Goal: Task Accomplishment & Management: Use online tool/utility

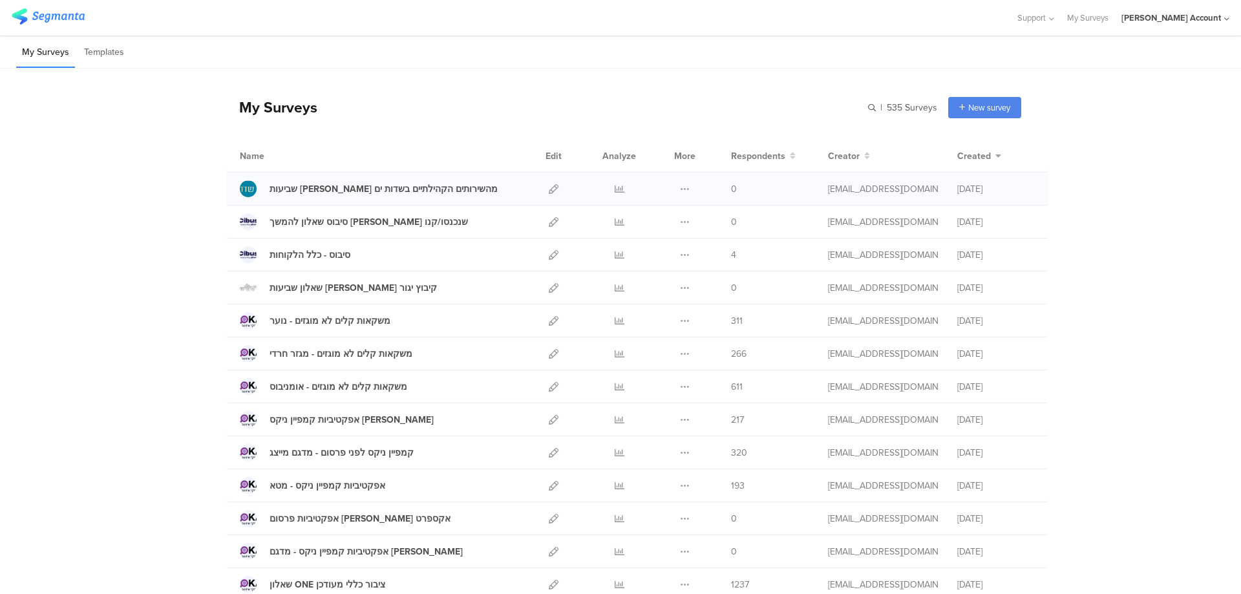
click at [543, 187] on div at bounding box center [554, 189] width 28 height 32
click at [549, 186] on icon at bounding box center [554, 189] width 10 height 10
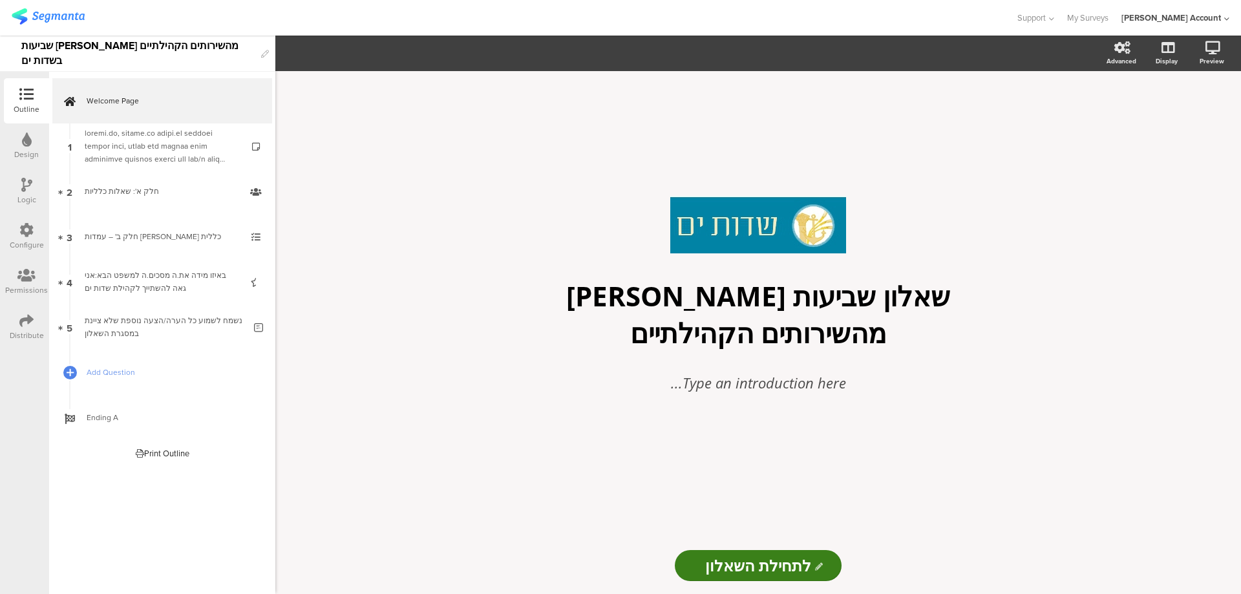
click at [23, 146] on icon at bounding box center [27, 140] width 10 height 14
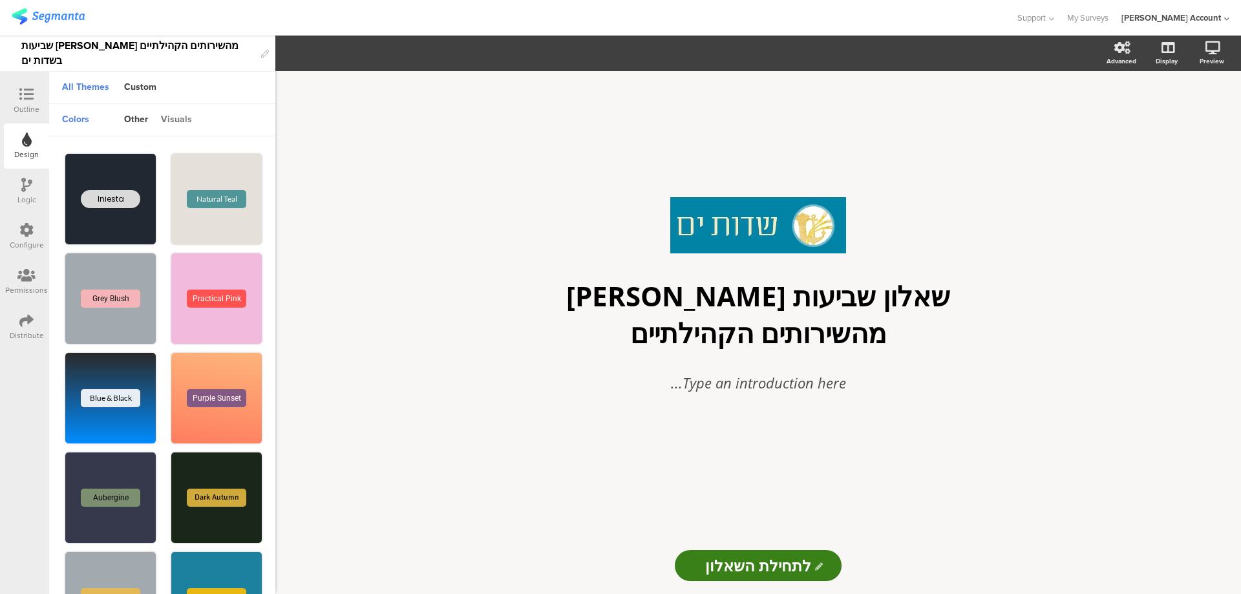
click at [180, 121] on div "visuals" at bounding box center [176, 120] width 44 height 22
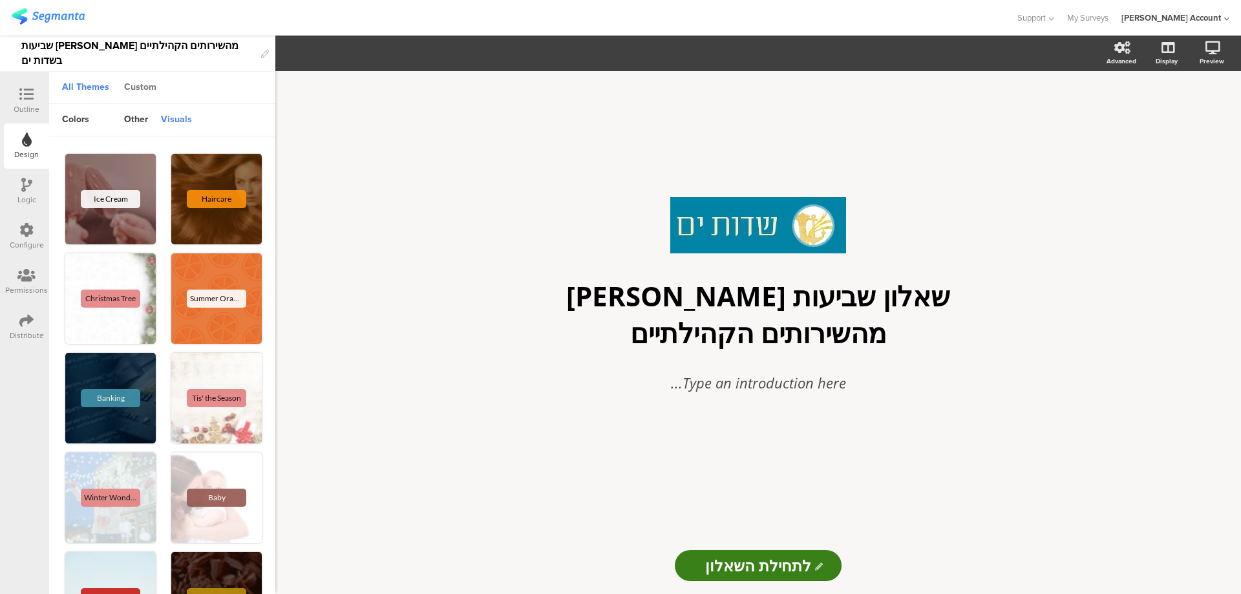
click at [150, 91] on div "Custom" at bounding box center [140, 88] width 45 height 22
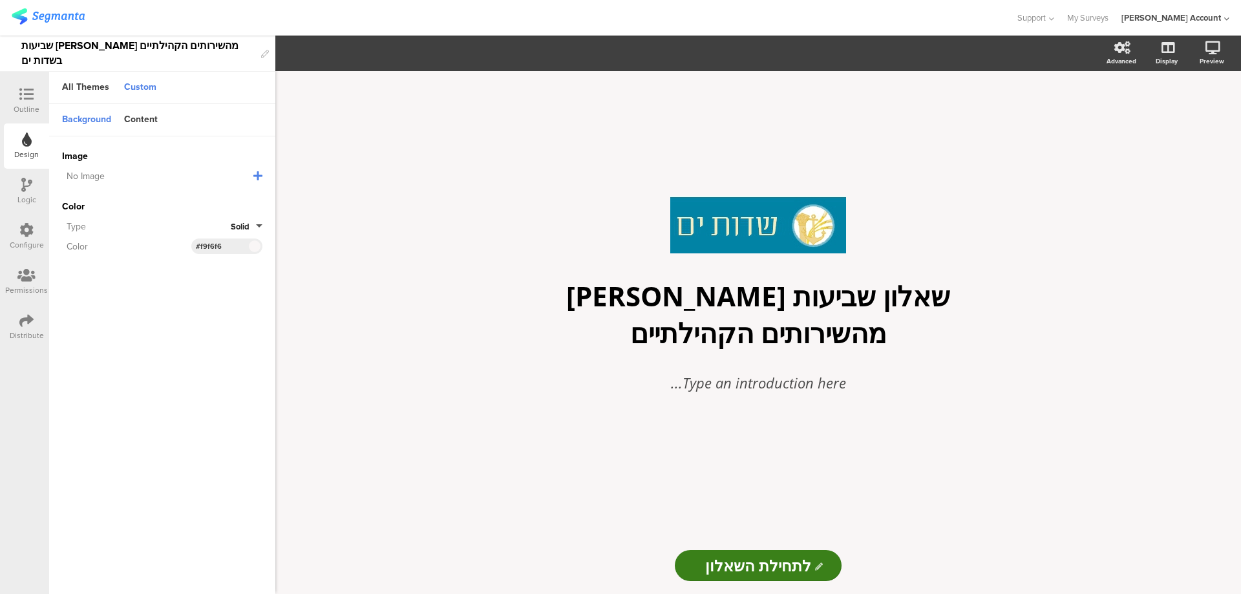
click at [257, 173] on icon at bounding box center [257, 176] width 9 height 10
click at [94, 237] on span "Upload File" at bounding box center [86, 242] width 48 height 14
click at [259, 173] on icon at bounding box center [258, 176] width 14 height 14
click at [256, 174] on icon at bounding box center [257, 176] width 9 height 10
click at [249, 195] on icon at bounding box center [252, 199] width 8 height 12
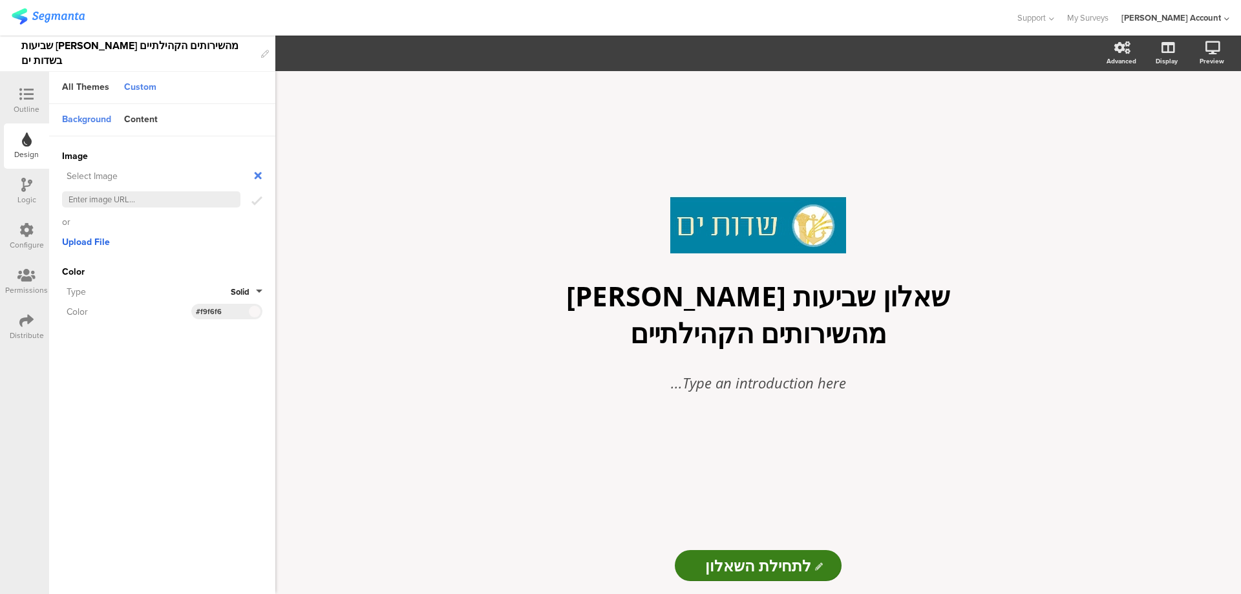
click at [81, 239] on span "Upload File" at bounding box center [86, 242] width 48 height 14
click at [251, 198] on icon at bounding box center [252, 199] width 8 height 12
click at [85, 236] on span "Upload File" at bounding box center [86, 242] width 48 height 14
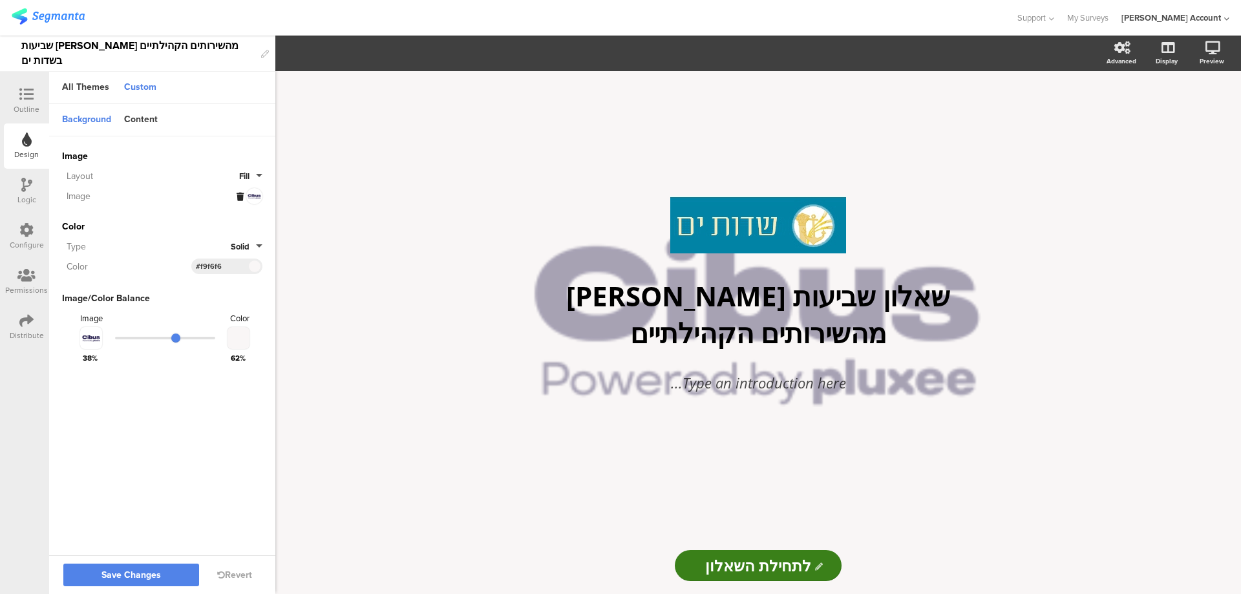
click at [242, 194] on icon at bounding box center [240, 197] width 7 height 8
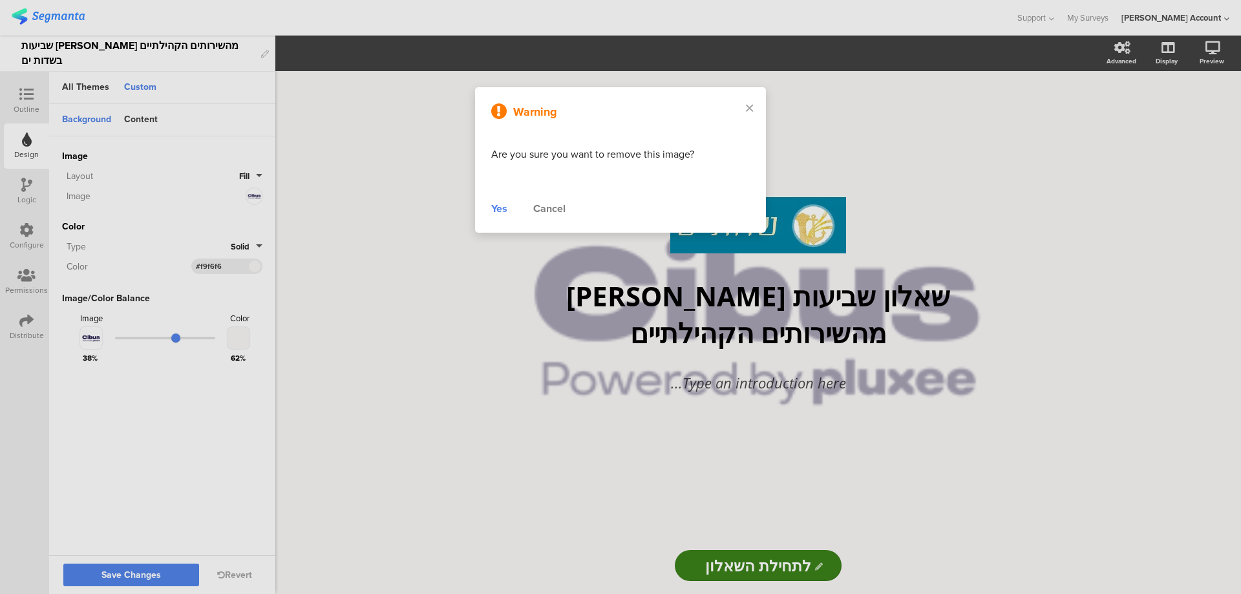
click at [502, 209] on div "Yes" at bounding box center [499, 209] width 16 height 16
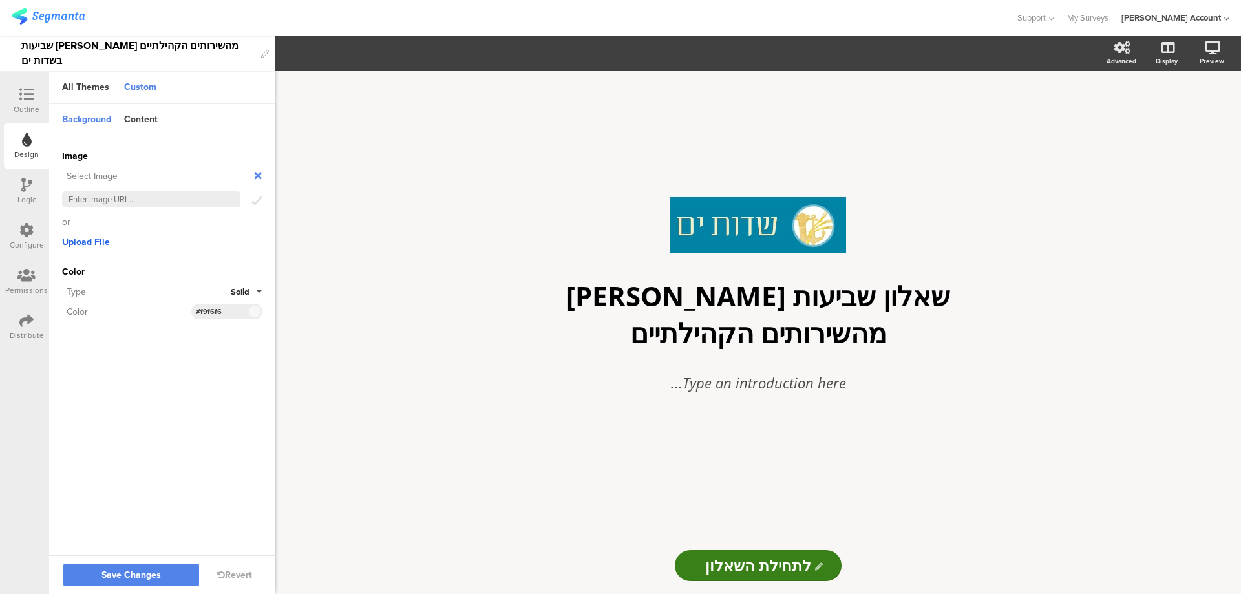
click at [95, 239] on span "Upload File" at bounding box center [86, 242] width 48 height 14
click at [254, 196] on icon at bounding box center [252, 199] width 8 height 12
click at [92, 240] on span "Upload File" at bounding box center [86, 242] width 48 height 14
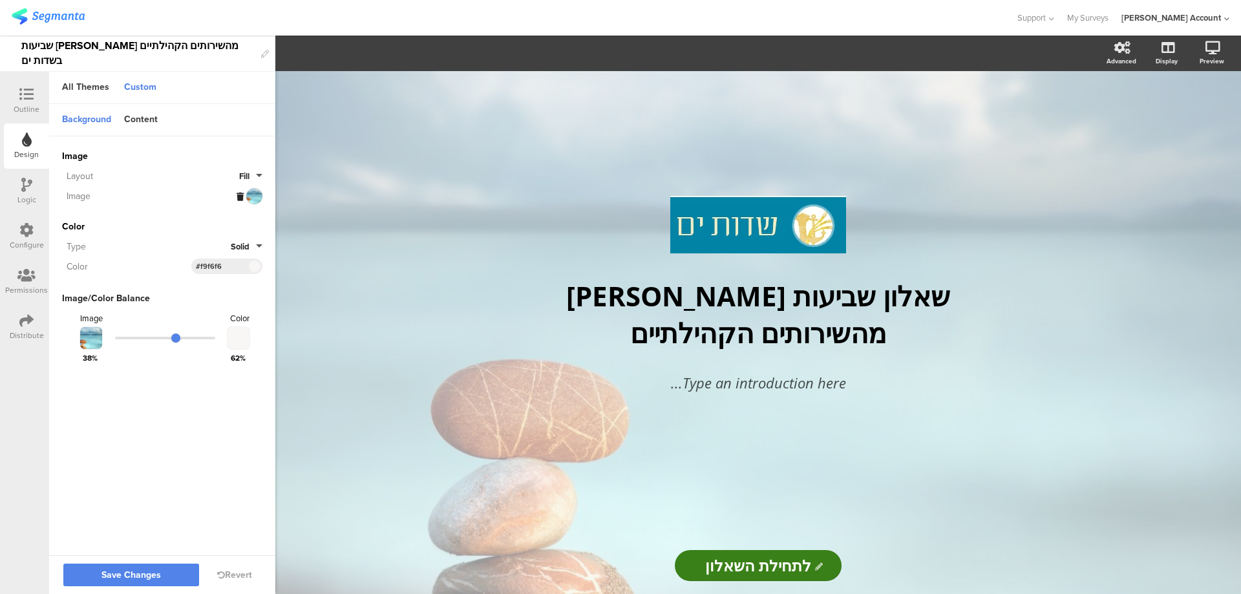
click at [258, 175] on button "Fill" at bounding box center [250, 176] width 23 height 12
click at [221, 255] on button "Centered" at bounding box center [213, 259] width 97 height 27
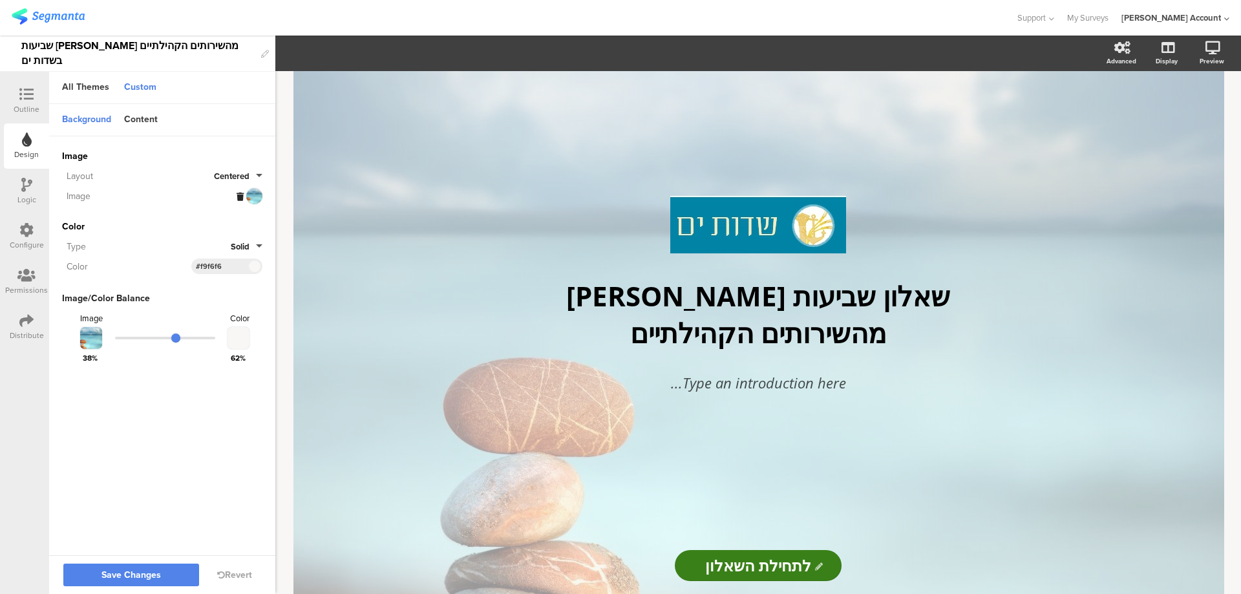
click at [243, 176] on span "Centered" at bounding box center [232, 176] width 36 height 12
click at [212, 279] on button "Fit" at bounding box center [213, 286] width 97 height 27
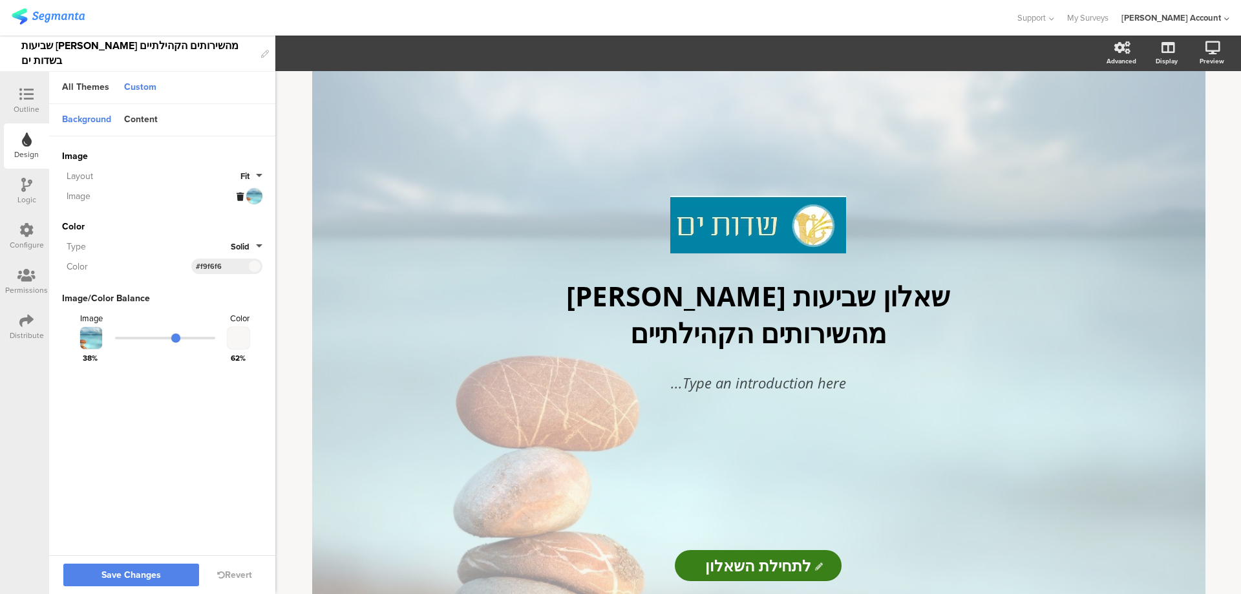
click at [251, 178] on button "Fit" at bounding box center [251, 176] width 22 height 12
click at [237, 200] on button "Fill" at bounding box center [213, 205] width 97 height 27
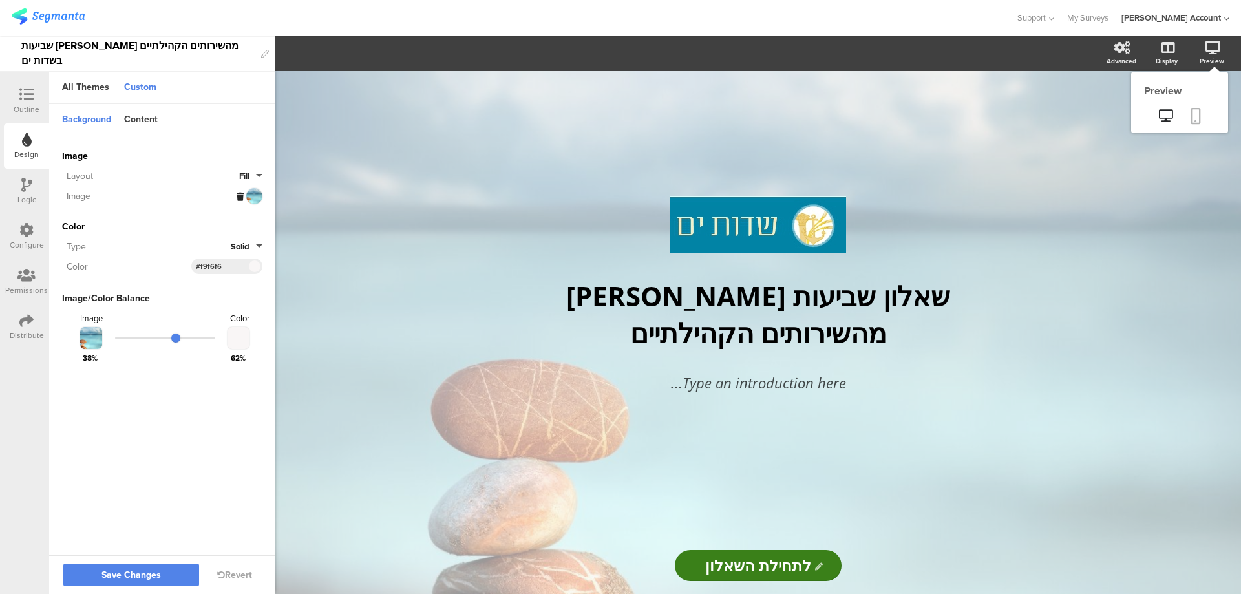
click at [1193, 119] on icon at bounding box center [1196, 116] width 10 height 16
click at [160, 575] on span "Save Changes" at bounding box center [130, 575] width 59 height 0
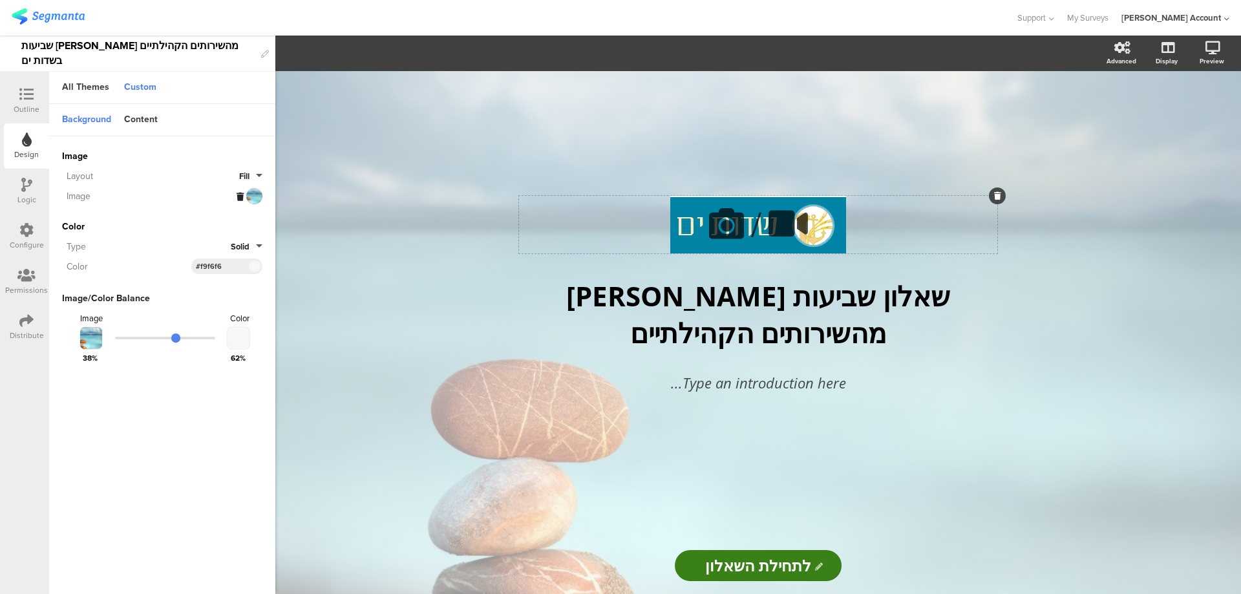
click at [724, 221] on icon at bounding box center [727, 224] width 44 height 44
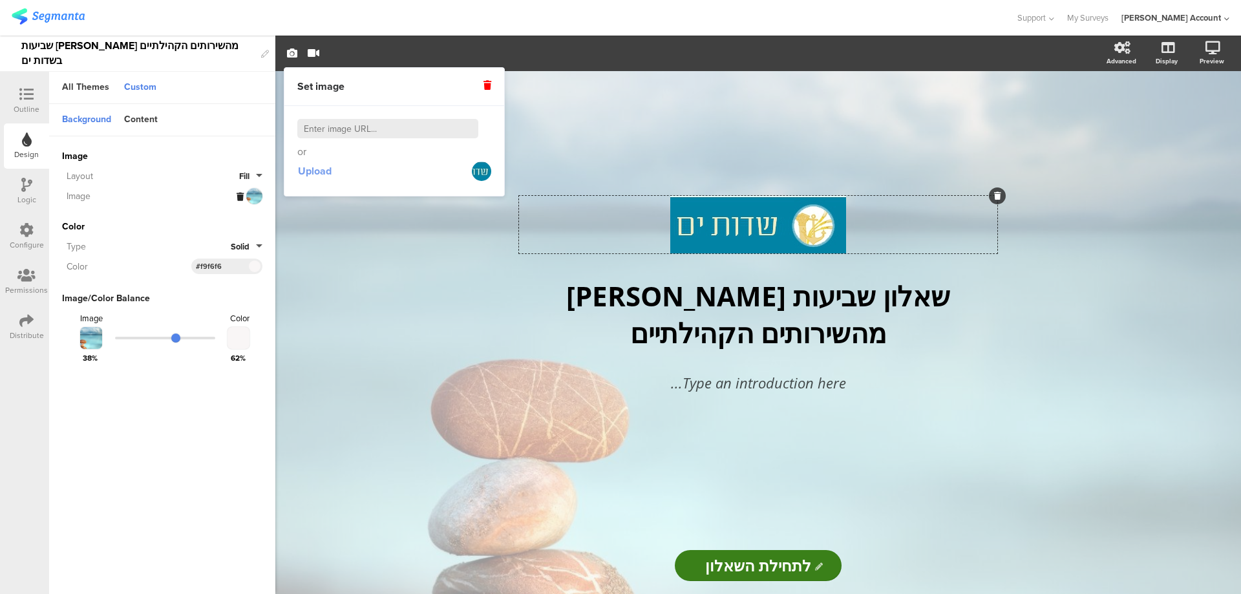
click at [324, 170] on span "Upload" at bounding box center [315, 171] width 34 height 15
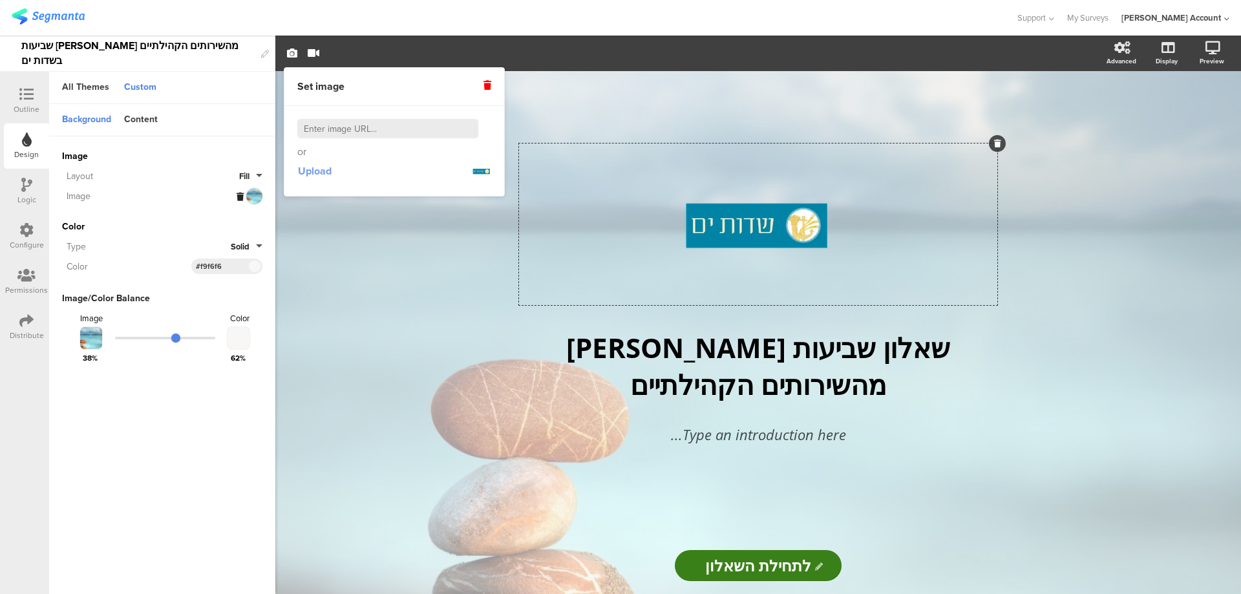
click at [308, 169] on span "Upload" at bounding box center [315, 171] width 34 height 15
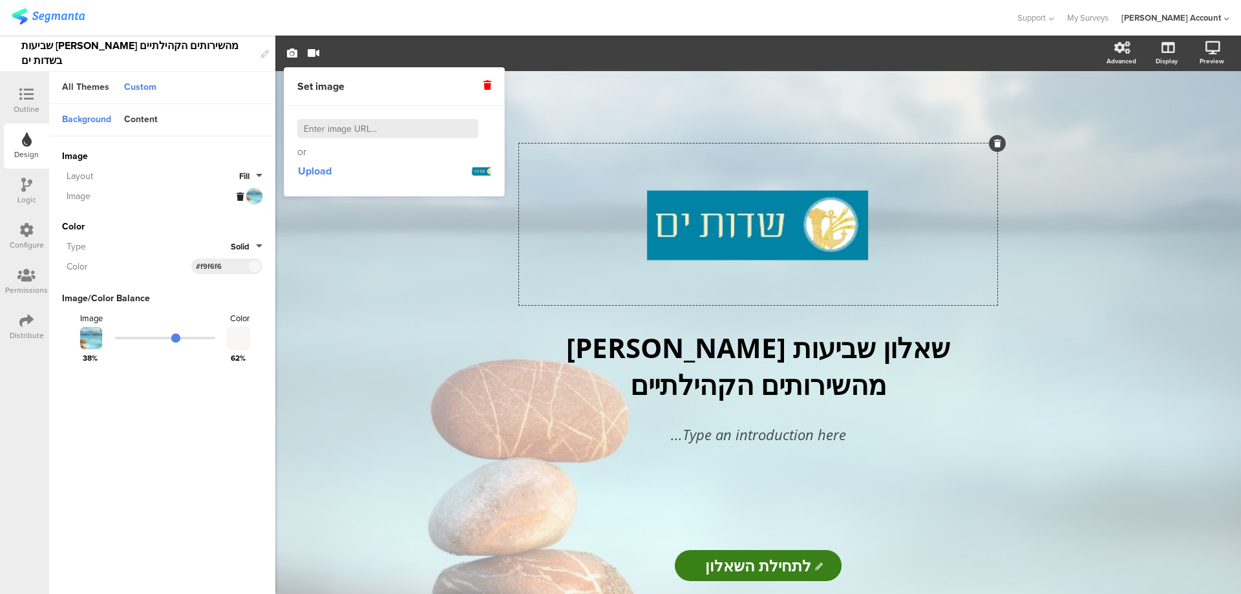
click at [352, 259] on div "/ שאלון שביעות רצון מהשירותים הקהילתיים שאלון שביעות רצון מהשירותים הקהילתיים T…" at bounding box center [758, 332] width 966 height 523
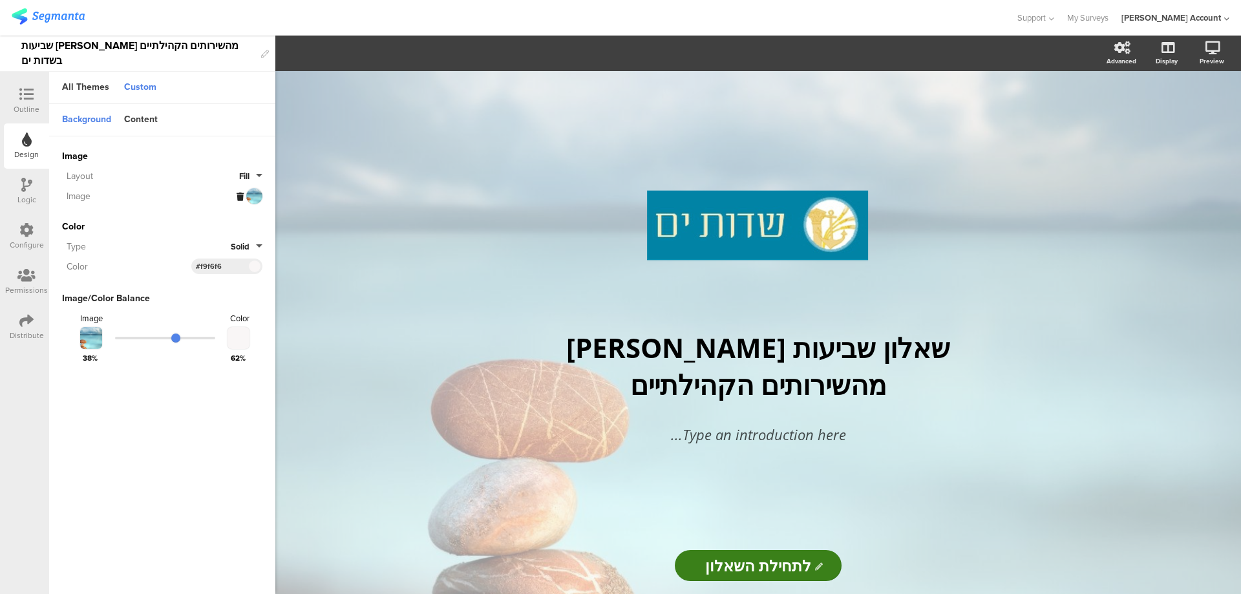
click at [721, 560] on input "לתחילת השאלון" at bounding box center [758, 565] width 166 height 31
click at [153, 122] on div "Content" at bounding box center [141, 120] width 47 height 22
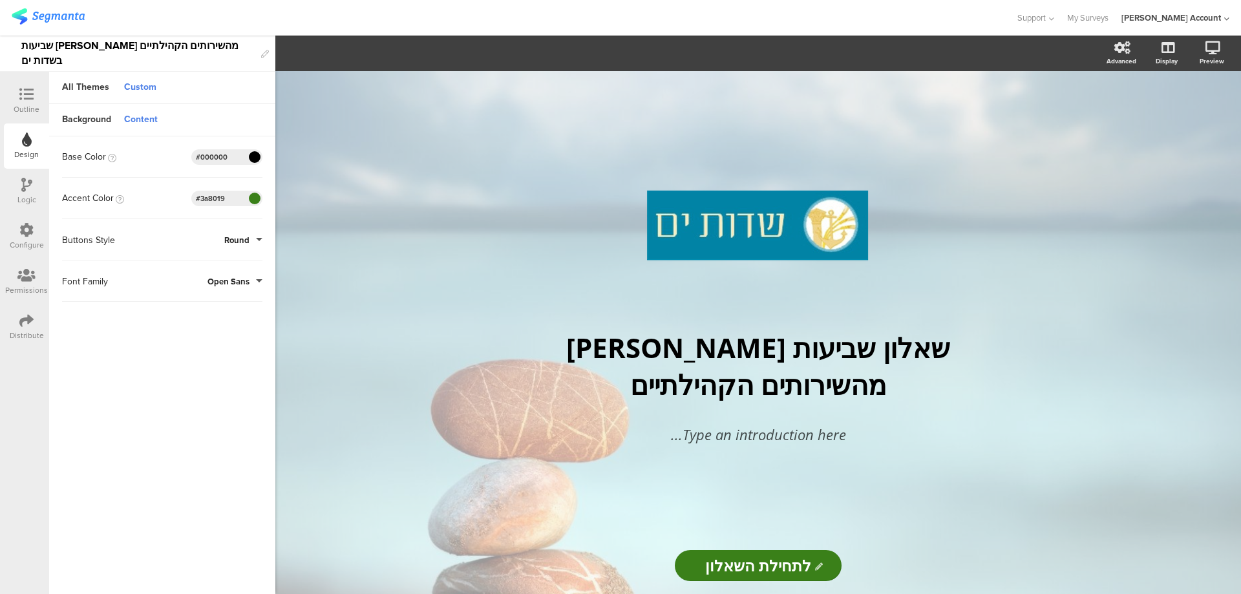
drag, startPoint x: 230, startPoint y: 195, endPoint x: 184, endPoint y: 198, distance: 46.6
click at [184, 198] on div "Accent Color #3A8019 Clear OK #3a8019" at bounding box center [162, 199] width 200 height 16
paste input "0282a5"
type input "#0282a5"
click at [18, 98] on div at bounding box center [27, 95] width 26 height 16
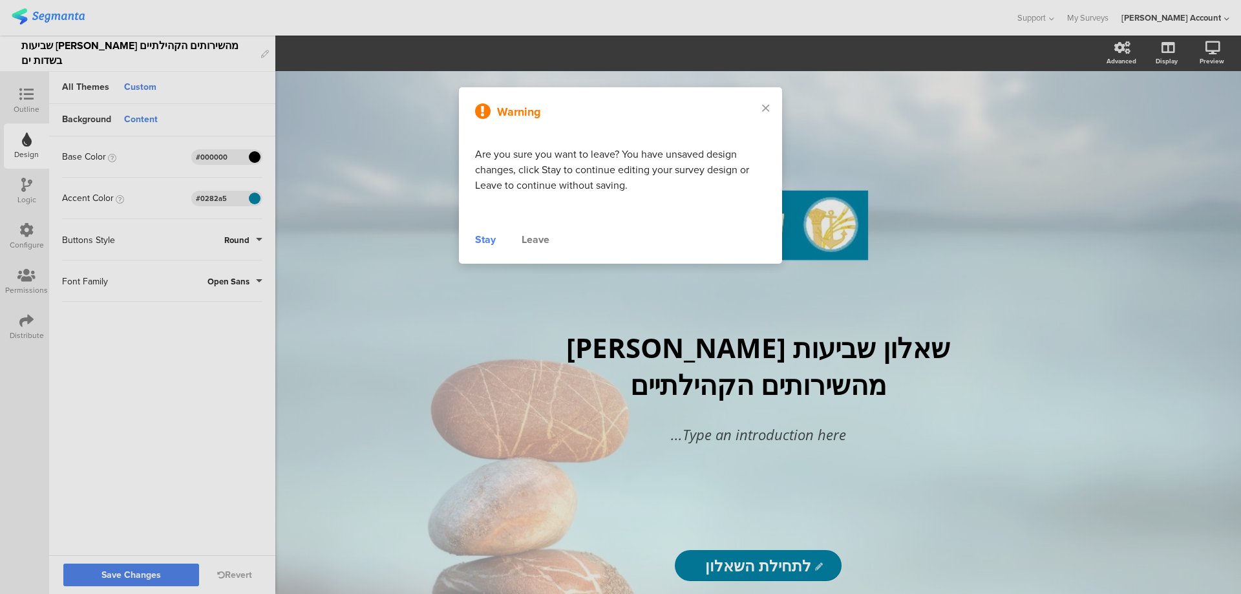
click at [489, 240] on div "Stay" at bounding box center [485, 240] width 21 height 16
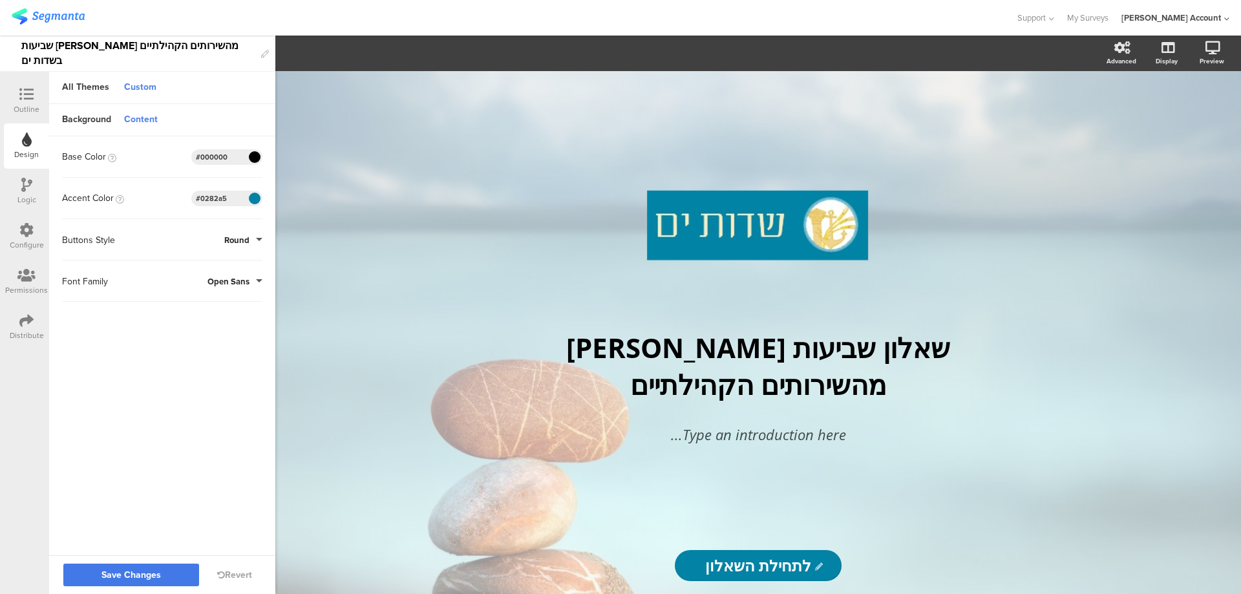
click at [145, 575] on span "Save Changes" at bounding box center [130, 575] width 59 height 0
click at [25, 99] on icon at bounding box center [26, 94] width 14 height 14
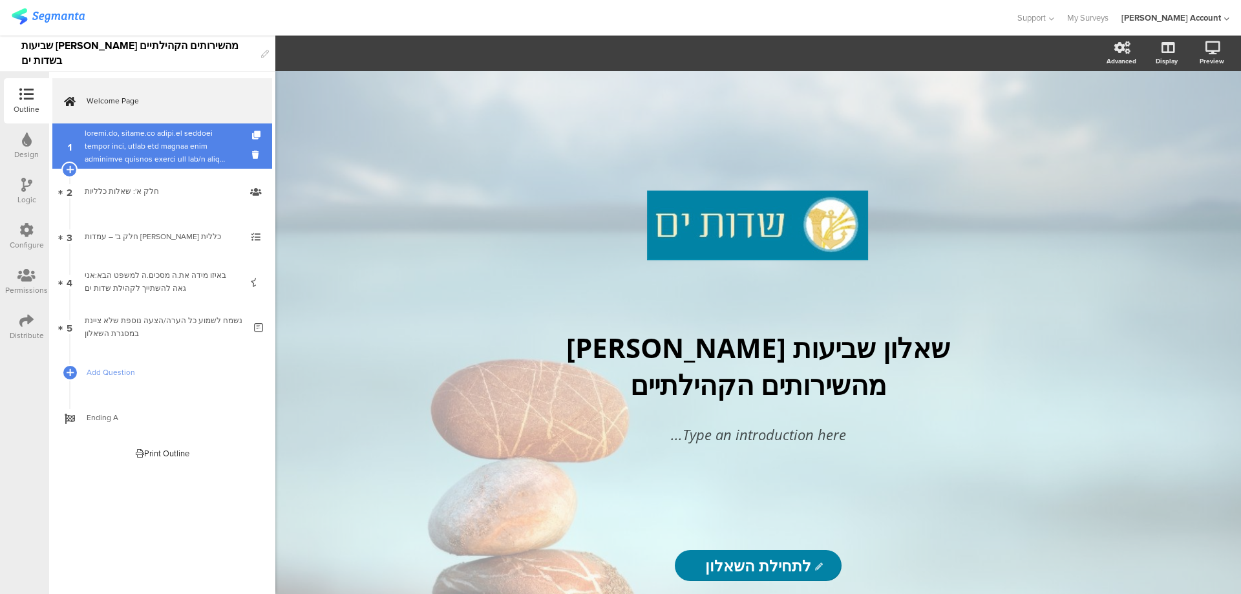
click at [136, 128] on div at bounding box center [162, 146] width 154 height 39
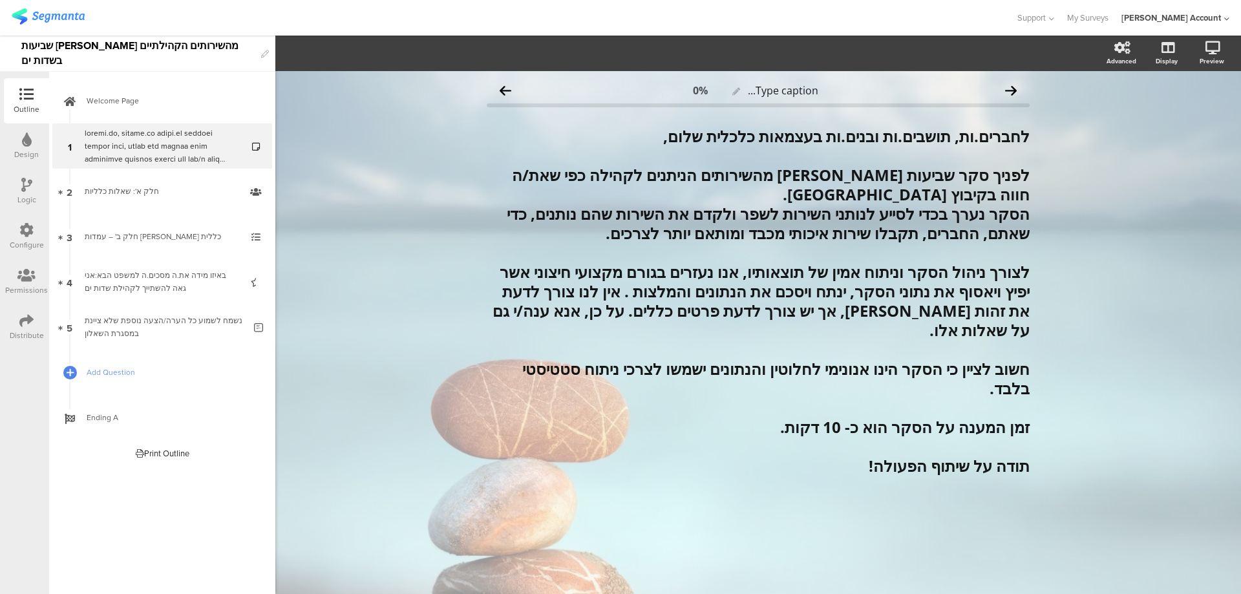
click at [30, 147] on div at bounding box center [27, 141] width 10 height 16
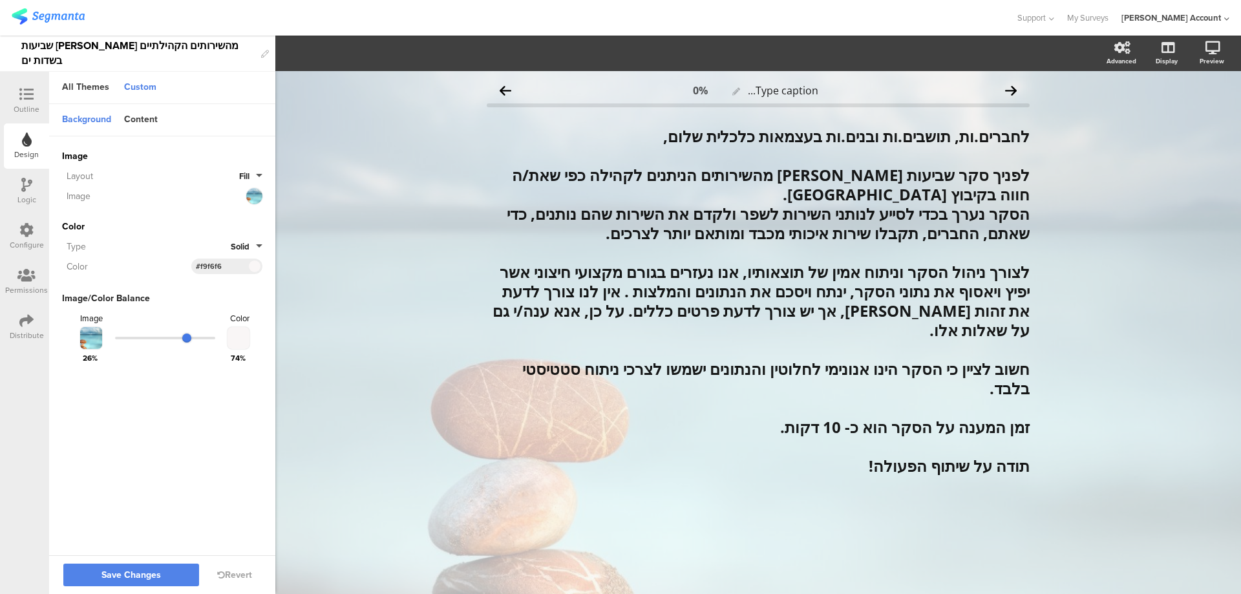
drag, startPoint x: 178, startPoint y: 335, endPoint x: 187, endPoint y: 337, distance: 8.6
click at [187, 337] on input "range" at bounding box center [165, 338] width 100 height 3
click at [125, 575] on span "Save Changes" at bounding box center [130, 575] width 59 height 0
click at [21, 93] on icon at bounding box center [26, 94] width 14 height 14
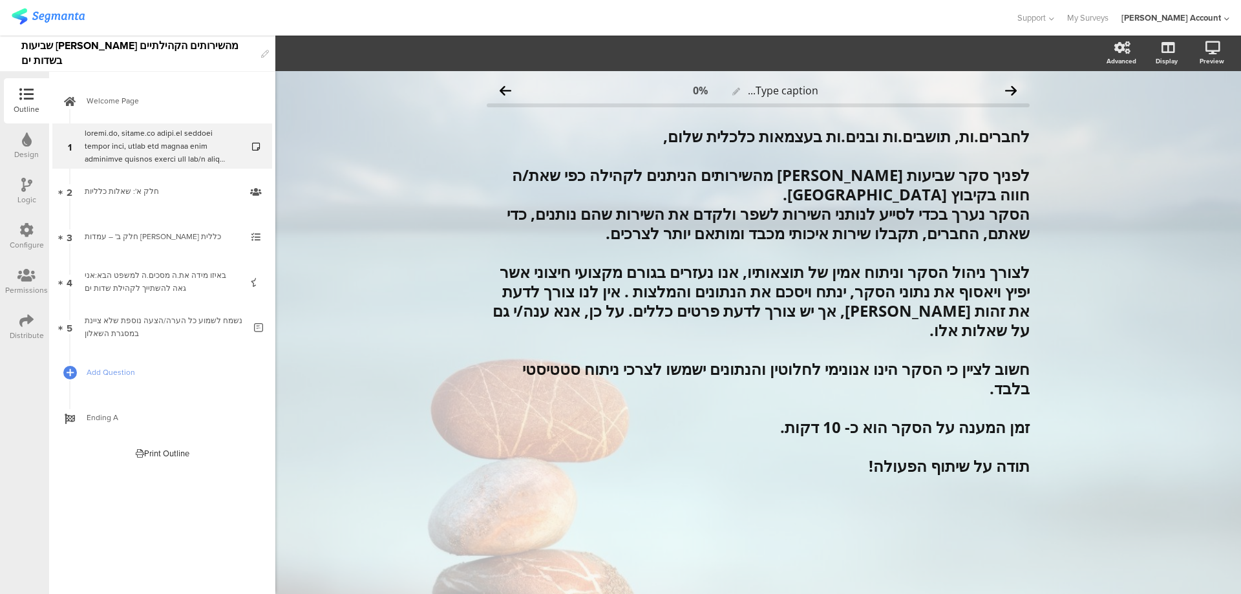
click at [25, 90] on icon at bounding box center [26, 94] width 14 height 14
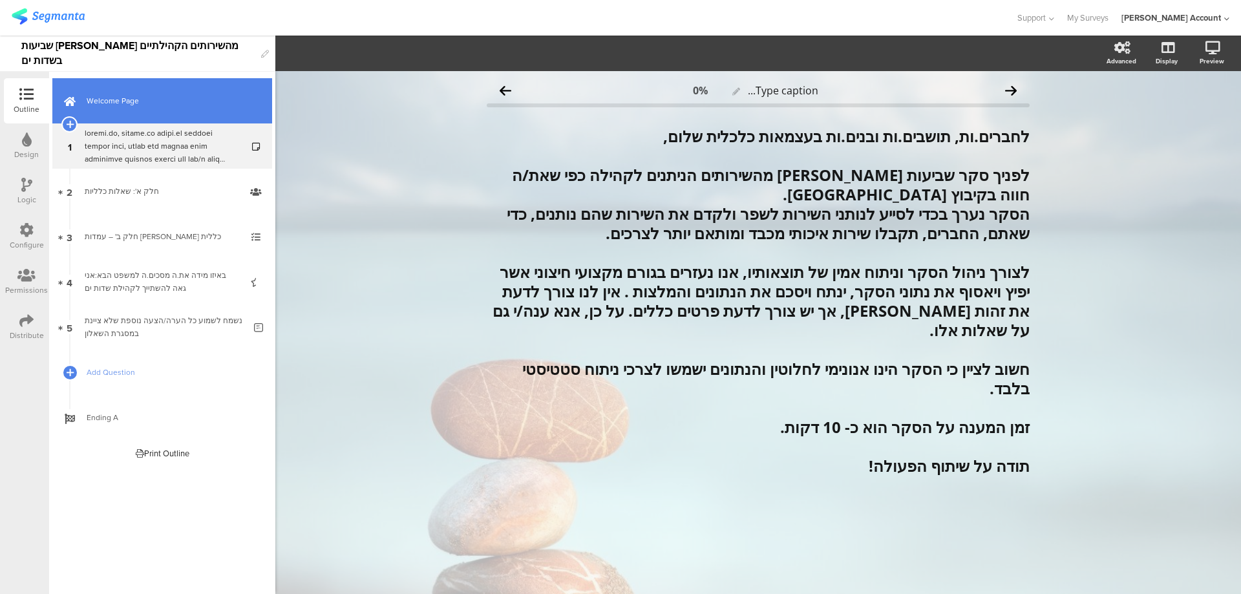
click at [126, 101] on span "Welcome Page" at bounding box center [169, 100] width 165 height 13
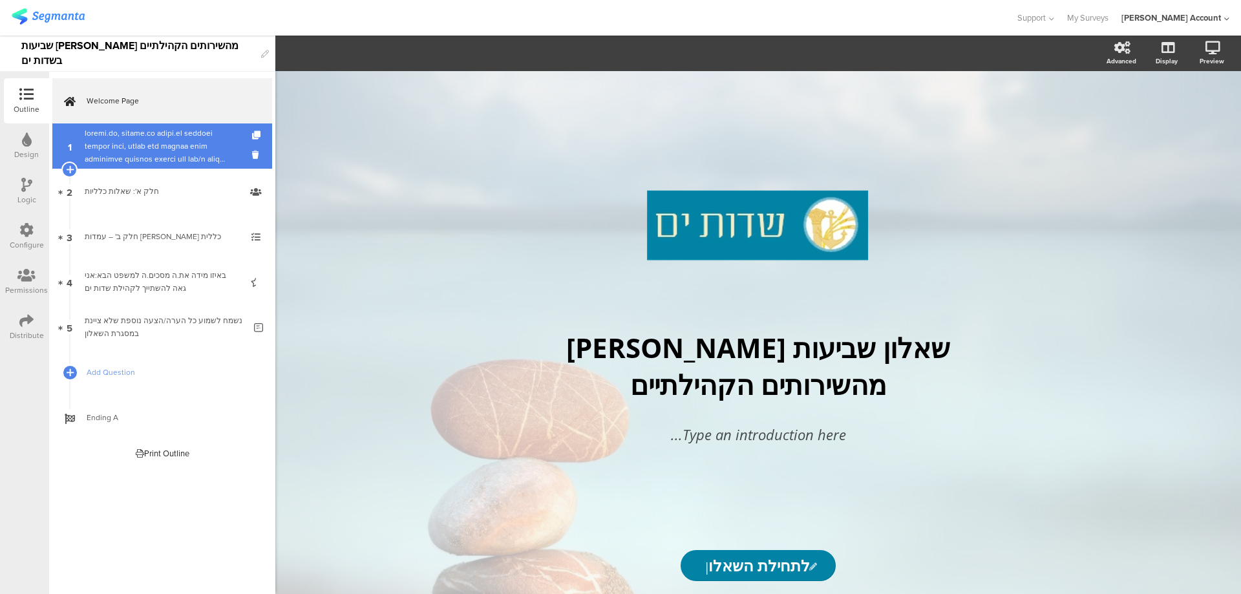
click at [133, 126] on link "1" at bounding box center [162, 145] width 220 height 45
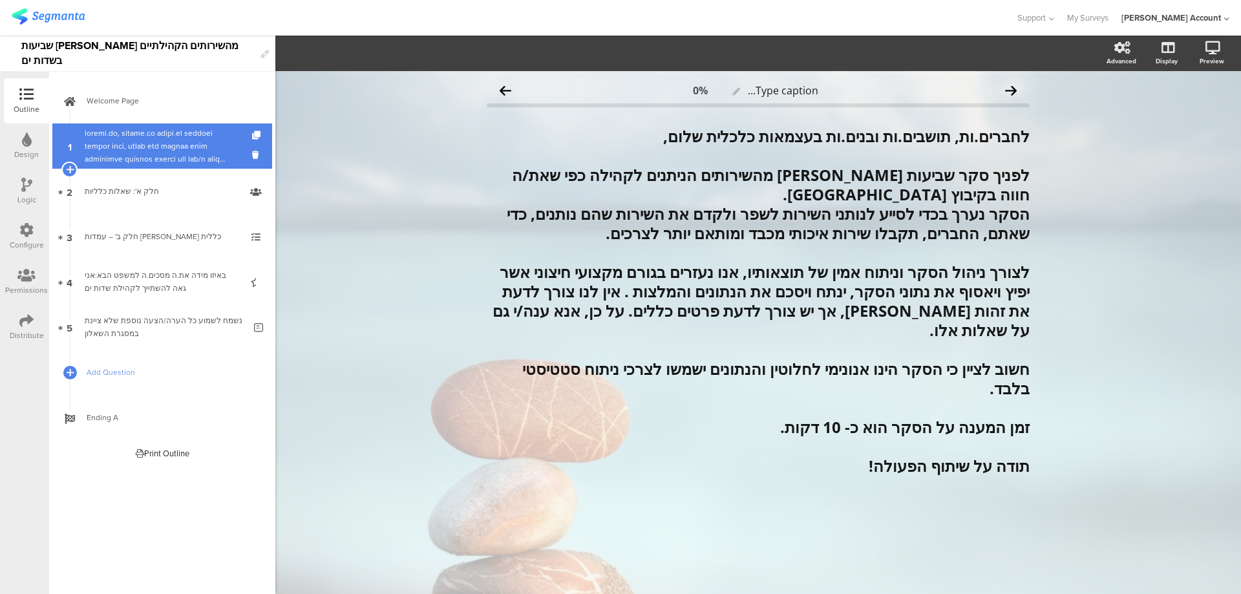
click at [145, 163] on div at bounding box center [162, 146] width 154 height 39
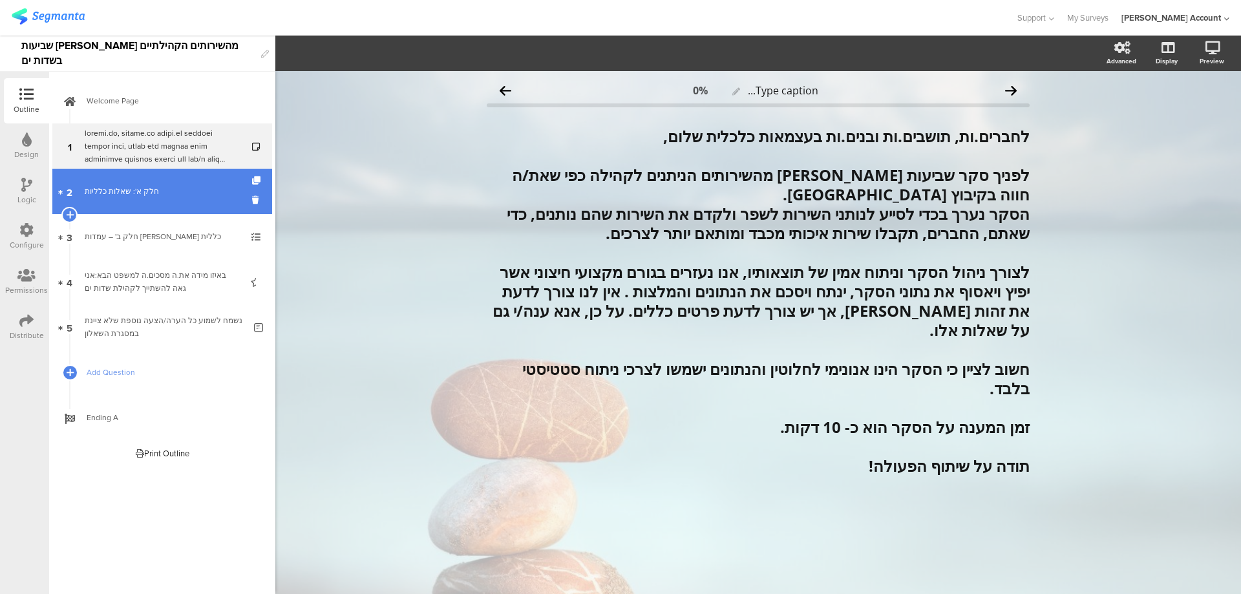
click at [148, 178] on link "2 חלק א': שאלות כלליות" at bounding box center [162, 191] width 220 height 45
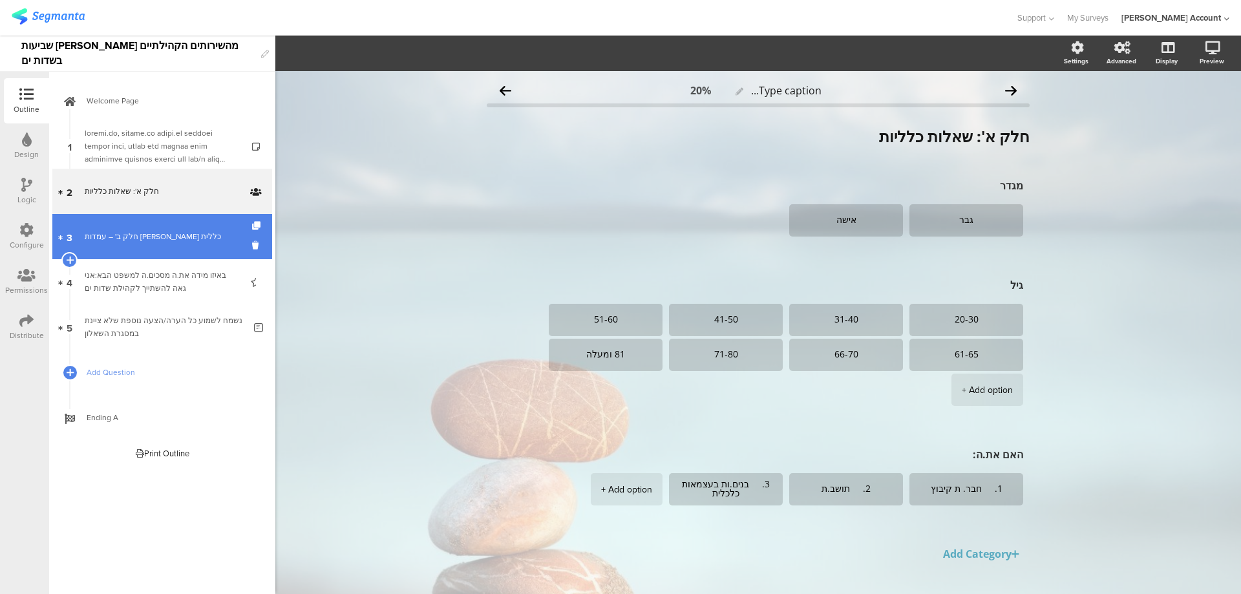
click at [160, 229] on link "3 חלק ב' – עמדות ושביעות רצון כללית" at bounding box center [162, 236] width 220 height 45
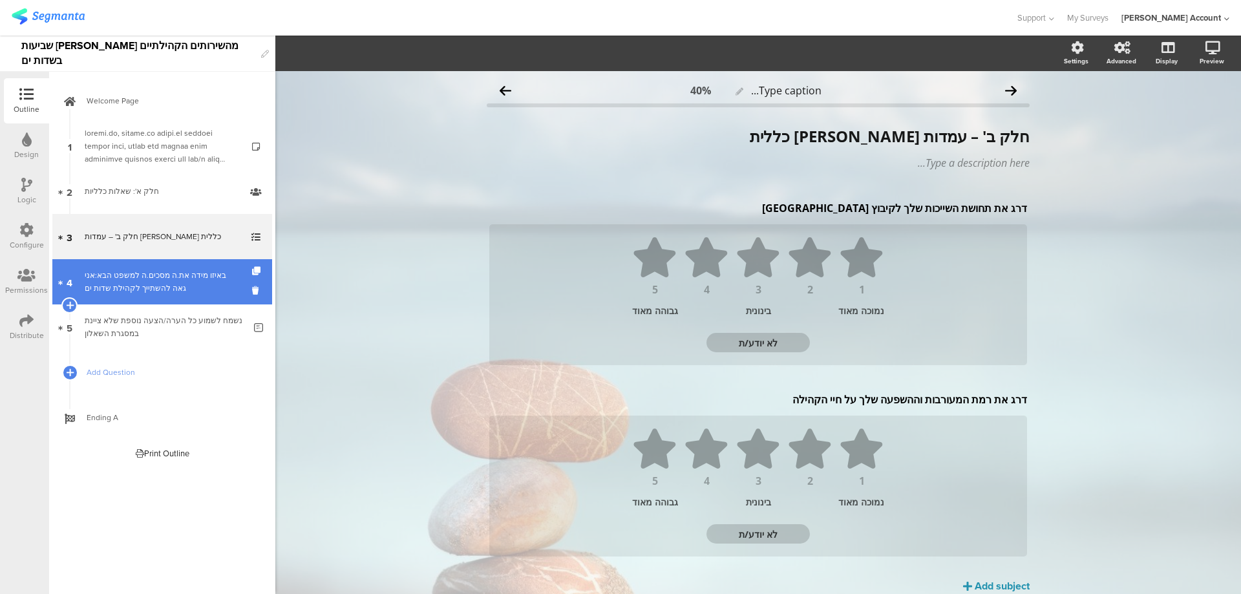
click at [158, 274] on div "באיזו מידה את.ה מסכים.ה למשפט הבא:אני גאה להשתייך לקהילת שדות ים" at bounding box center [162, 282] width 154 height 26
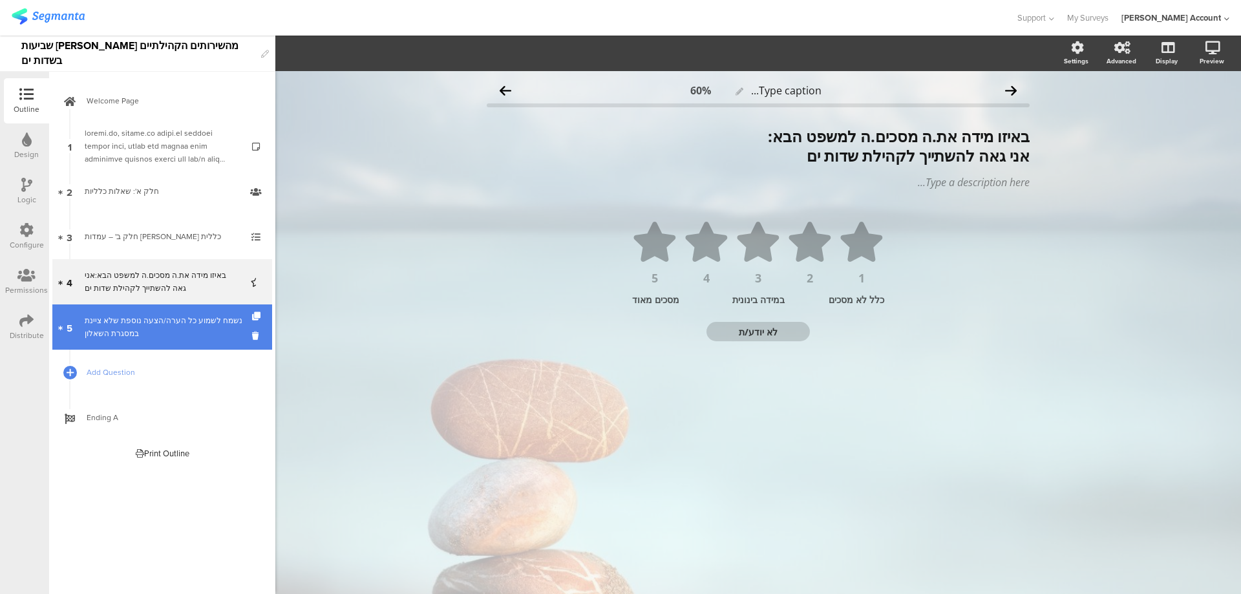
click at [121, 319] on div "נשמח לשמוע כל הערה/הצעה נוספת שלא ציינת במסגרת השאלון" at bounding box center [165, 327] width 160 height 26
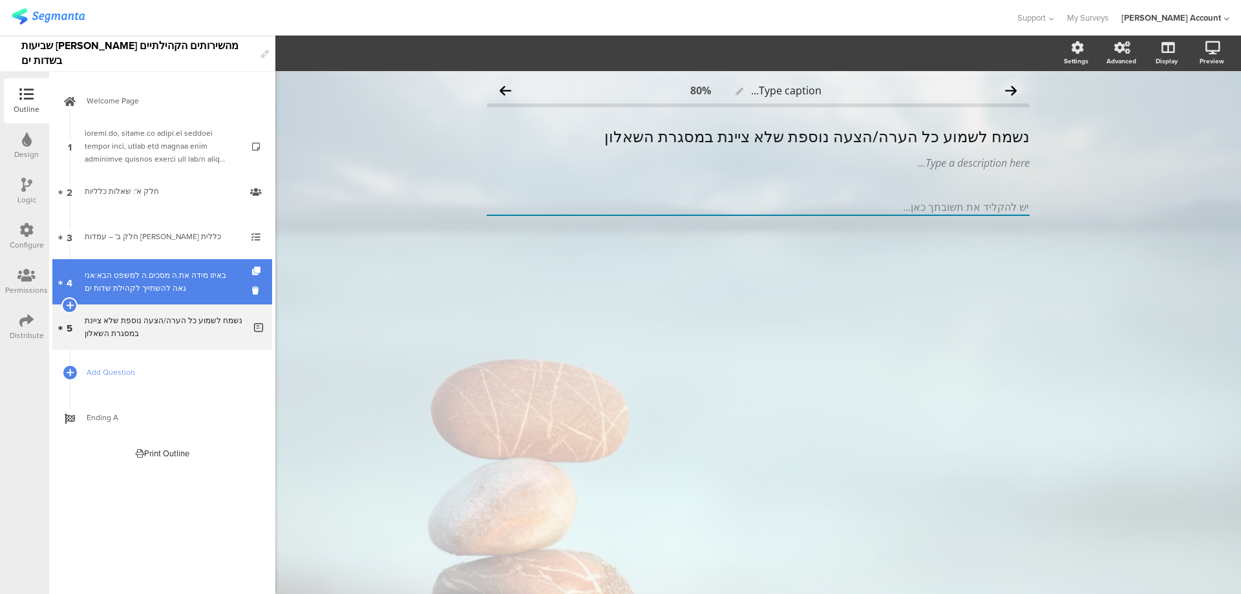
click at [120, 277] on div "באיזו מידה את.ה מסכים.ה למשפט הבא:אני גאה להשתייך לקהילת שדות ים" at bounding box center [162, 282] width 154 height 26
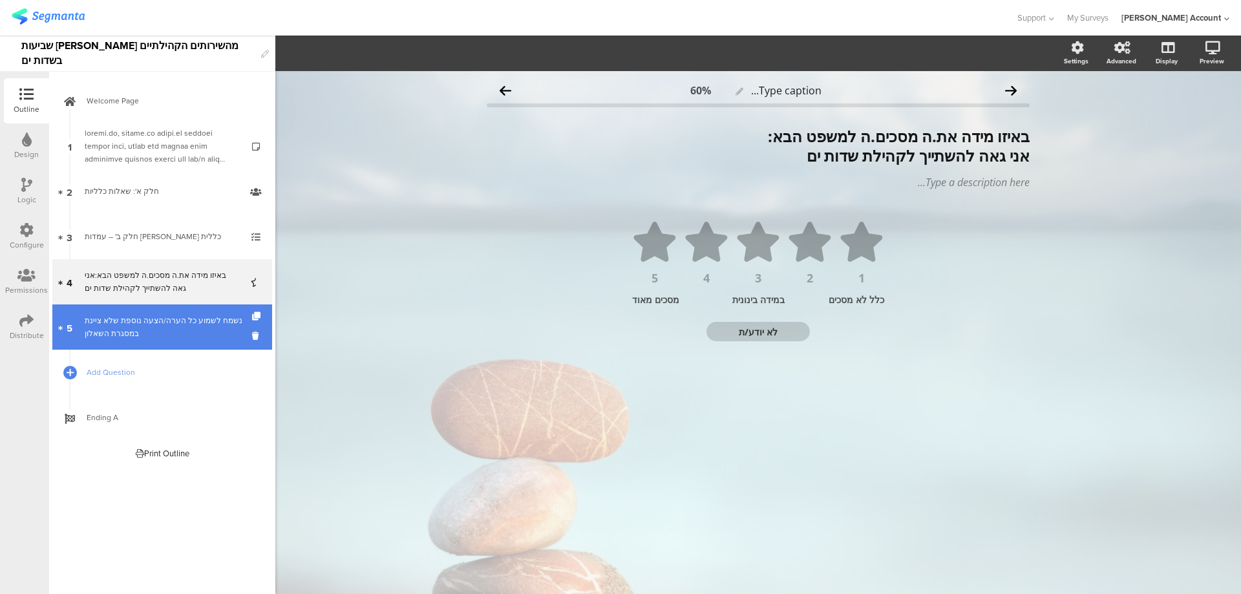
click at [197, 324] on div "נשמח לשמוע כל הערה/הצעה נוספת שלא ציינת במסגרת השאלון" at bounding box center [165, 327] width 160 height 26
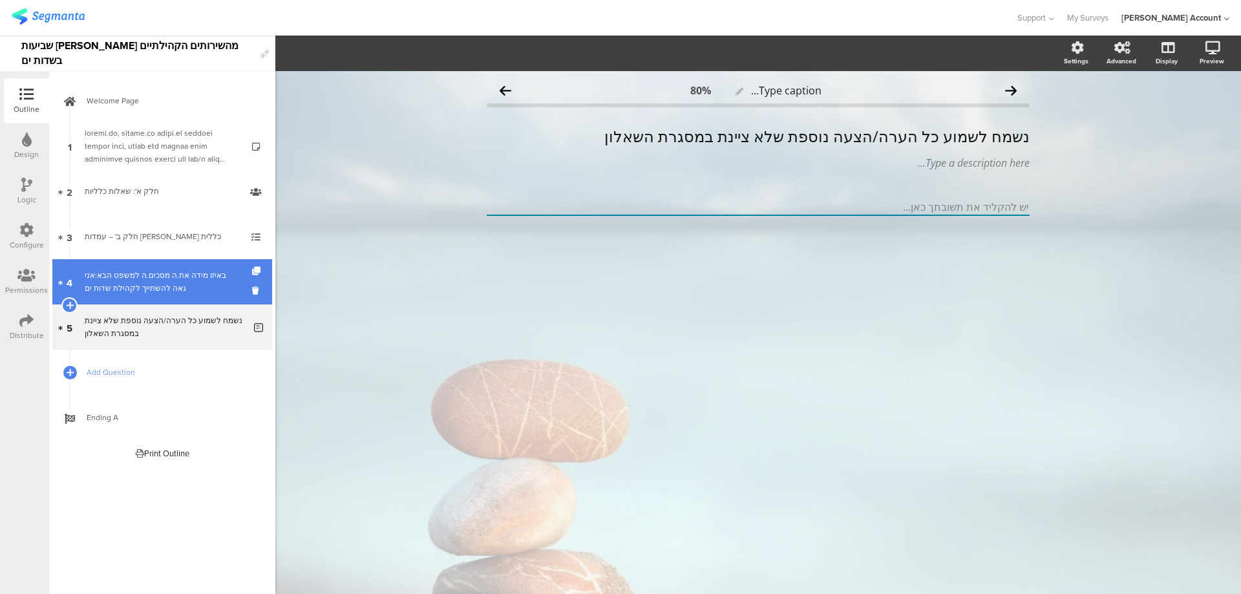
click at [217, 280] on div "באיזו מידה את.ה מסכים.ה למשפט הבא:אני גאה להשתייך לקהילת שדות ים" at bounding box center [162, 282] width 154 height 26
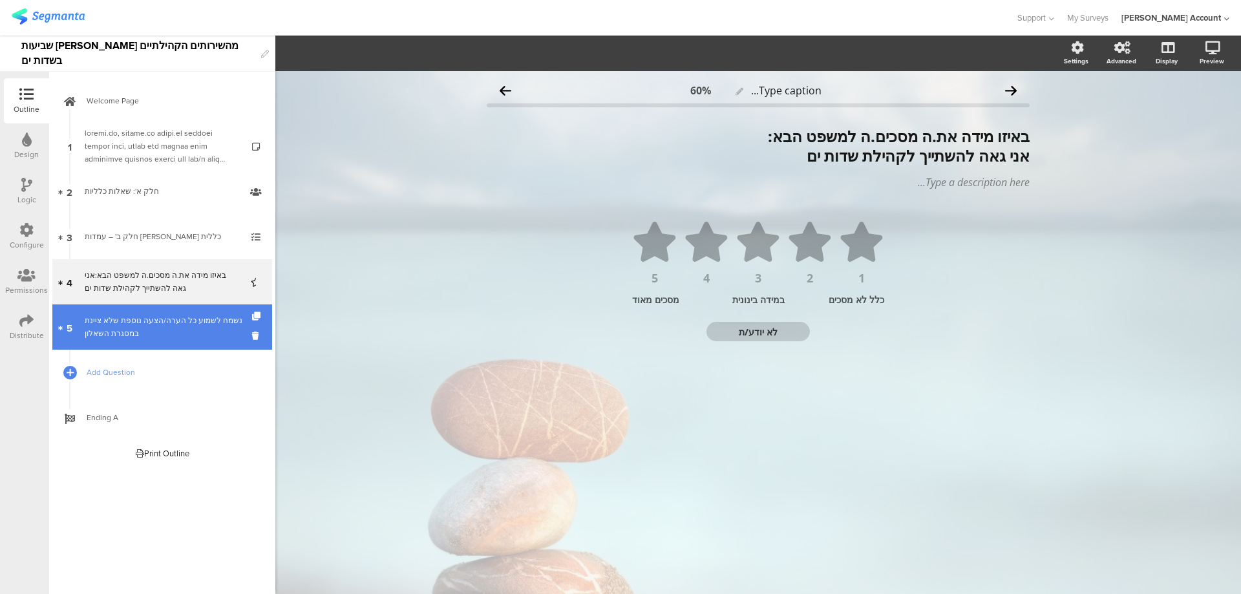
click at [216, 319] on div "נשמח לשמוע כל הערה/הצעה נוספת שלא ציינת במסגרת השאלון" at bounding box center [165, 327] width 160 height 26
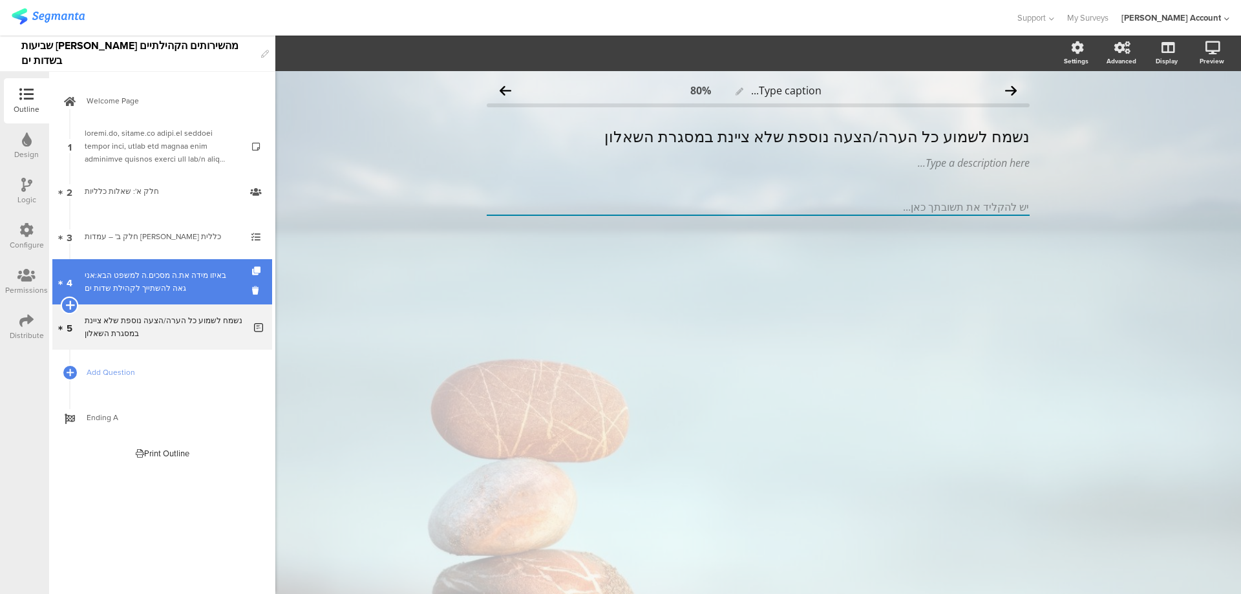
click at [71, 306] on icon at bounding box center [69, 305] width 8 height 12
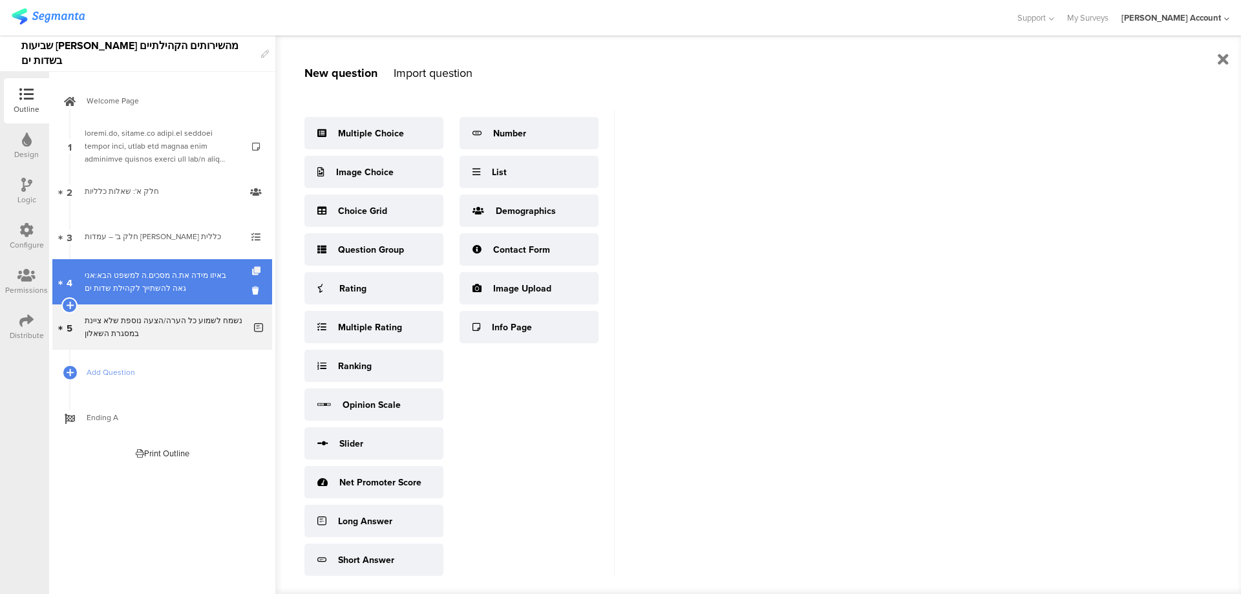
click at [259, 269] on icon at bounding box center [257, 271] width 11 height 8
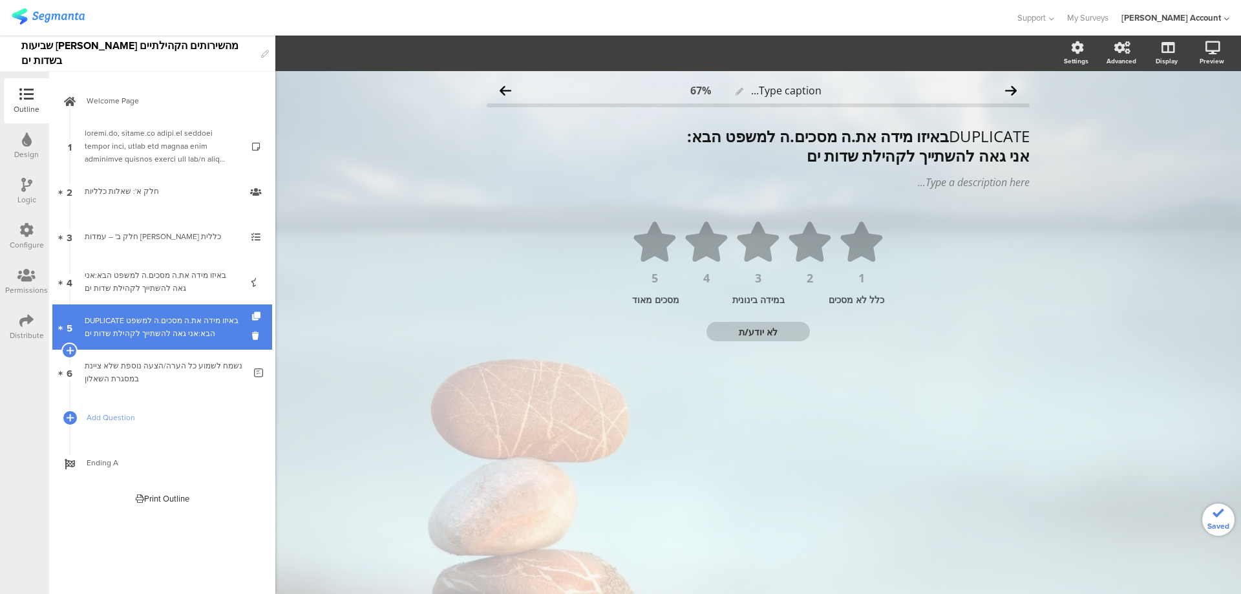
click at [208, 322] on div "DUPLICATE באיזו מידה את.ה מסכים.ה למשפט הבא:אני גאה להשתייך לקהילת שדות ים" at bounding box center [162, 327] width 154 height 26
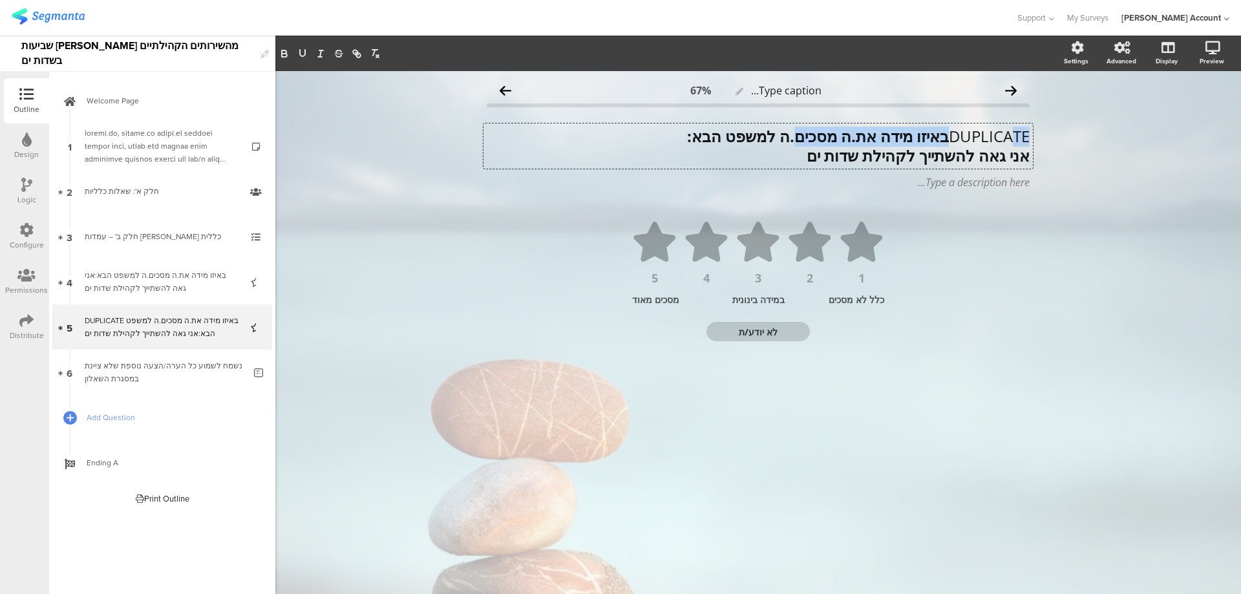
scroll to position [1, 0]
drag, startPoint x: 787, startPoint y: 159, endPoint x: 1054, endPoint y: 128, distance: 268.7
click at [1054, 128] on div "Type caption... 67% DUPLICATE באיזו מידה את.ה מסכים.ה למשפט הבא: אני גאה להשתיי…" at bounding box center [758, 332] width 966 height 523
click at [931, 149] on strong "אני גאה להשתייך לקהילת שדות ים" at bounding box center [918, 154] width 223 height 21
drag, startPoint x: 798, startPoint y: 157, endPoint x: 1060, endPoint y: 140, distance: 263.0
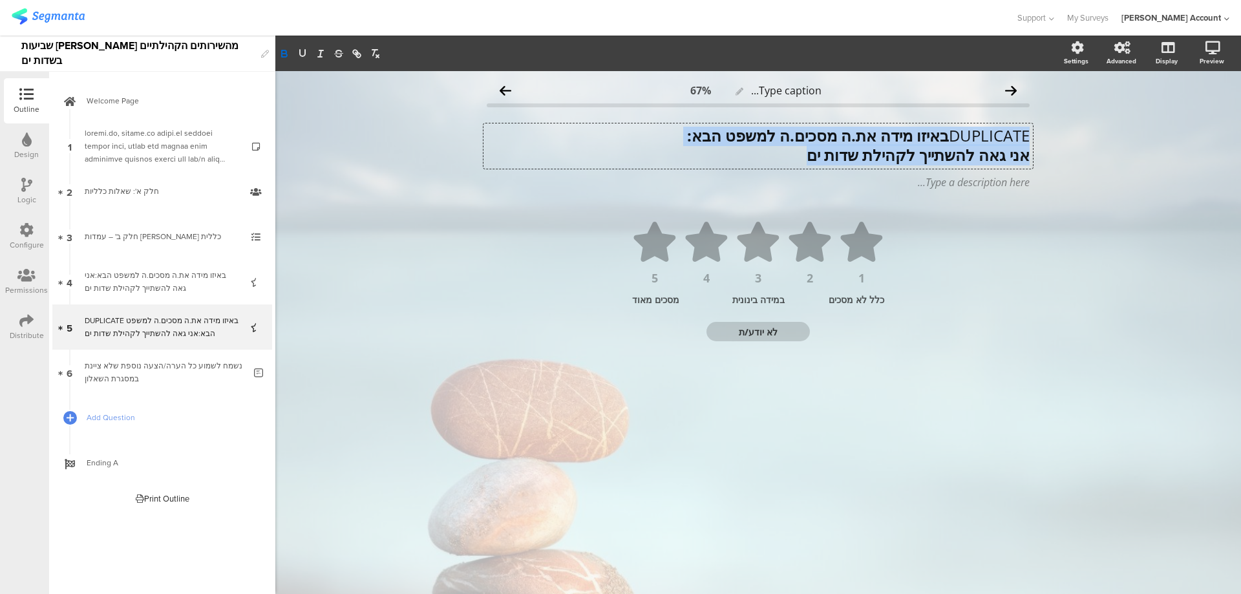
click at [1060, 140] on div "Type caption... 67% DUPLICATE באיזו מידה את.ה מסכים.ה למשפט הבא: אני גאה להשתיי…" at bounding box center [758, 332] width 966 height 523
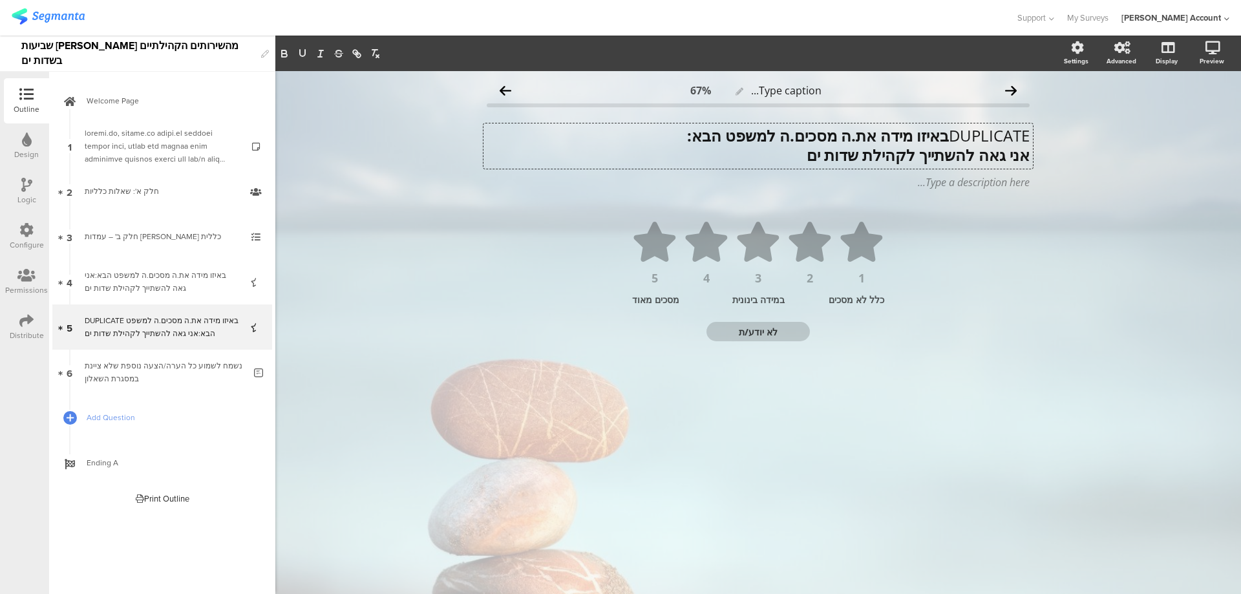
scroll to position [0, 0]
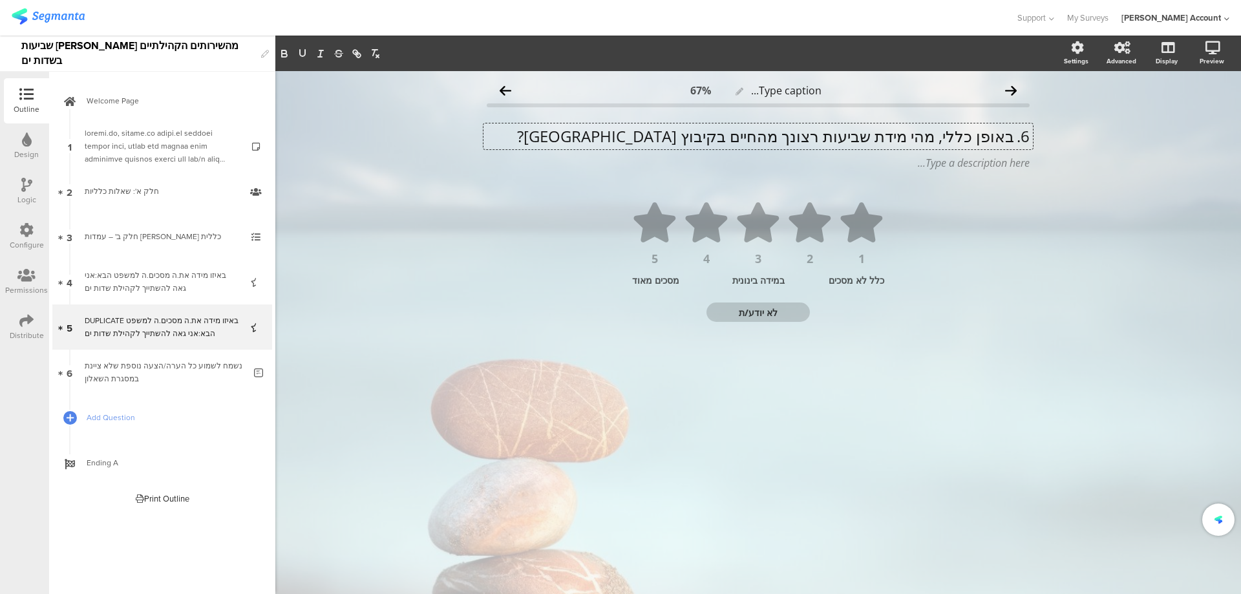
click at [1012, 138] on p "6. באופן כללי, מהי מידת שביעות רצונך מהחיים בקיבוץ שדות ים?" at bounding box center [758, 136] width 543 height 19
click at [1003, 141] on p "באופן כללי, מהי מידת שביעות רצונך מהחיים בקיבוץ שדות ים?" at bounding box center [758, 136] width 543 height 19
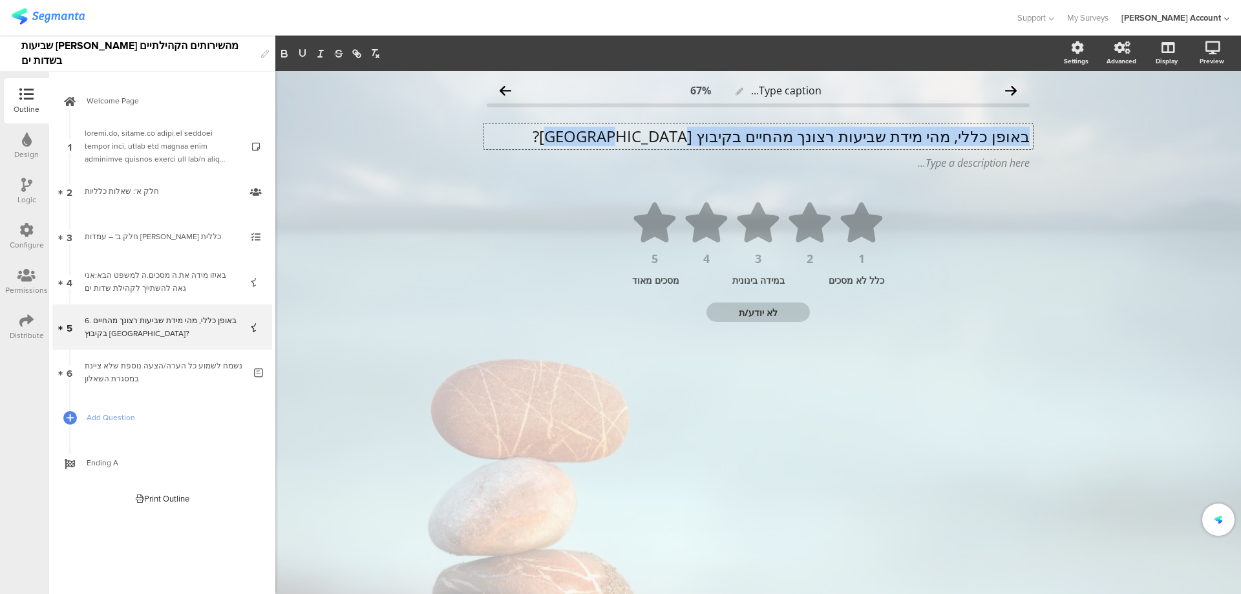
click at [1003, 141] on p "באופן כללי, מהי מידת שביעות רצונך מהחיים בקיבוץ שדות ים?" at bounding box center [758, 136] width 543 height 19
click at [870, 280] on div "כלל לא מסכים" at bounding box center [847, 280] width 76 height 12
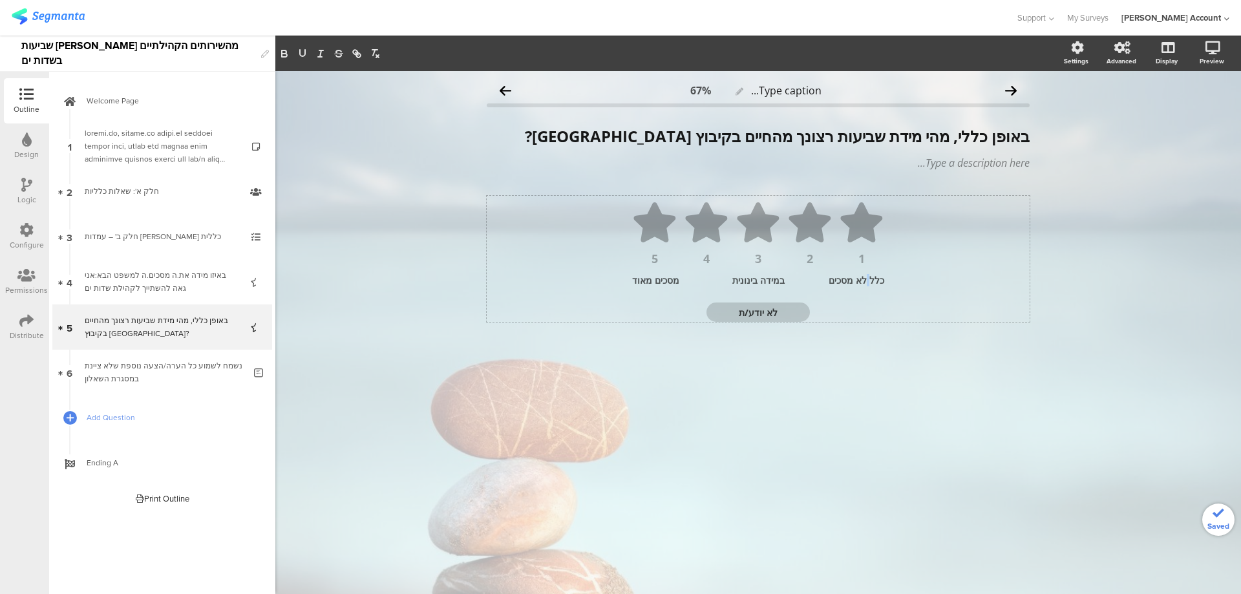
click at [870, 280] on div "כלל לא מסכים" at bounding box center [847, 280] width 76 height 12
click at [658, 283] on div "מסכים מאוד" at bounding box center [670, 280] width 76 height 12
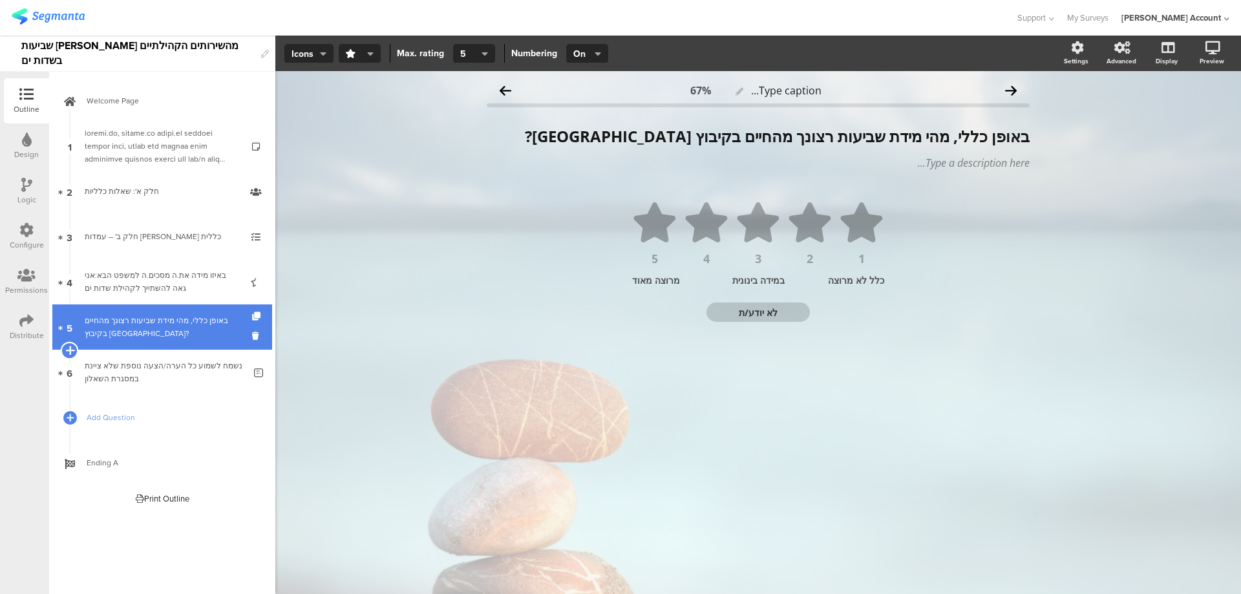
click at [72, 350] on icon at bounding box center [69, 351] width 8 height 12
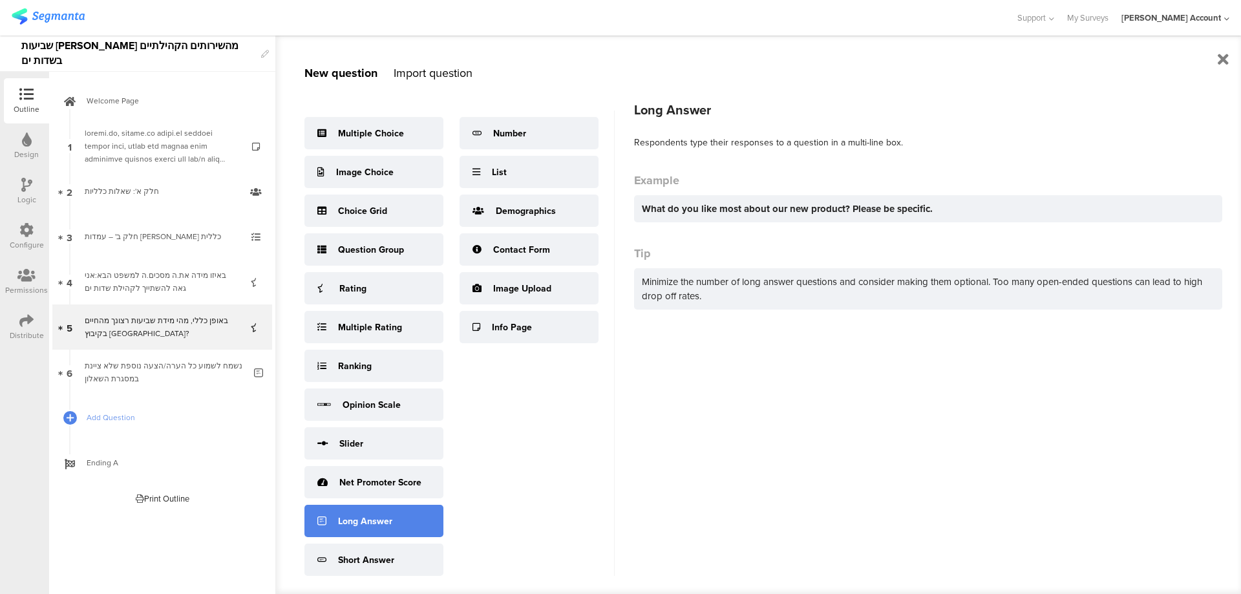
click at [368, 520] on div "Long Answer" at bounding box center [365, 522] width 54 height 14
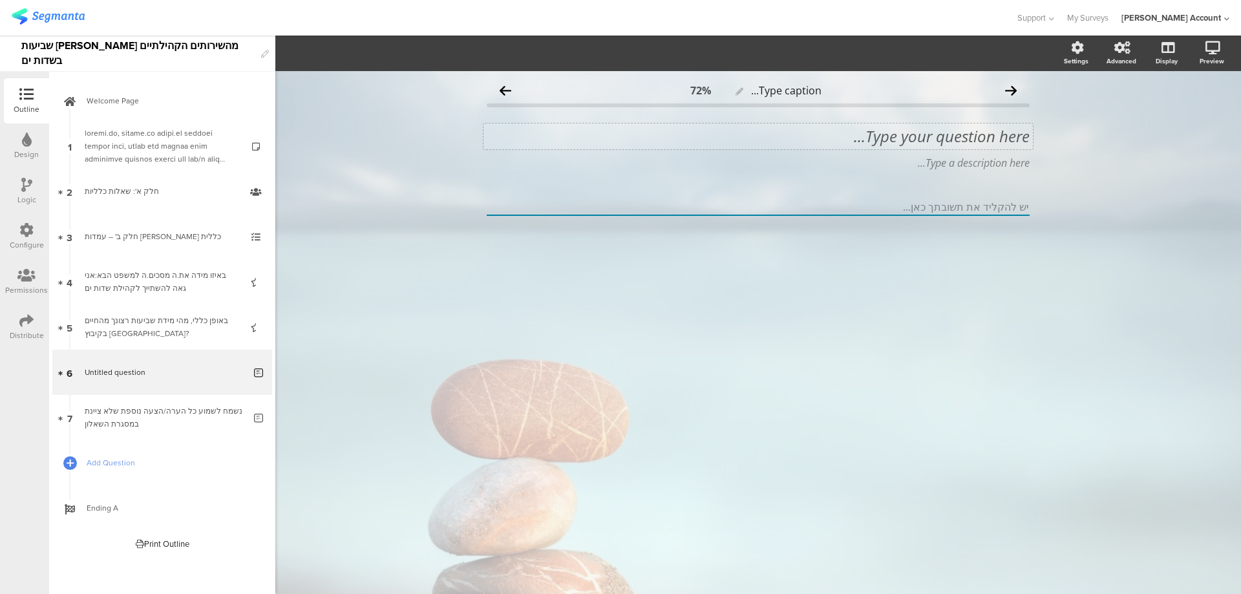
click at [909, 133] on div "Type your question here..." at bounding box center [758, 136] width 543 height 19
click at [1015, 138] on p "7. ממה את/ה מרוצה מהחיים בקיבוץ? אנא פרט/י ככל האפשר" at bounding box center [758, 136] width 543 height 19
click at [1011, 138] on p "7. ממה את/ה מרוצה מהחיים בקיבוץ? אנא פרט/י ככל האפשר" at bounding box center [758, 136] width 543 height 19
click at [1011, 138] on p "ממה את/ה מרוצה מהחיים בקיבוץ? אנא פרט/י ככל האפשר" at bounding box center [758, 136] width 543 height 19
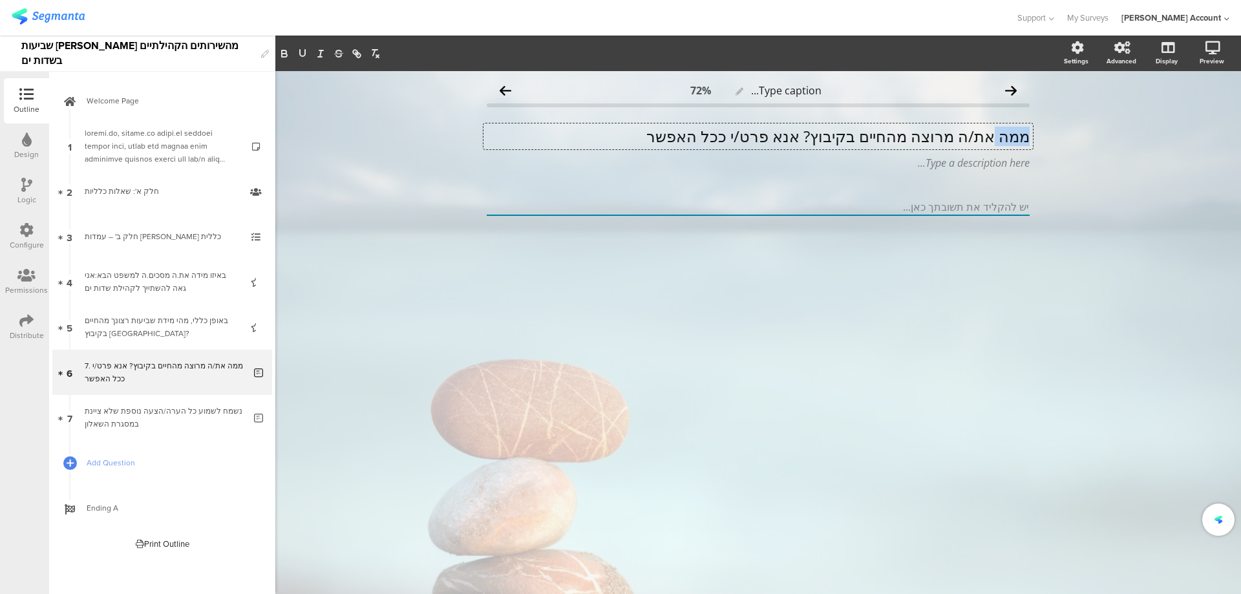
click at [1011, 138] on p "ממה את/ה מרוצה מהחיים בקיבוץ? אנא פרט/י ככל האפשר" at bounding box center [758, 136] width 543 height 19
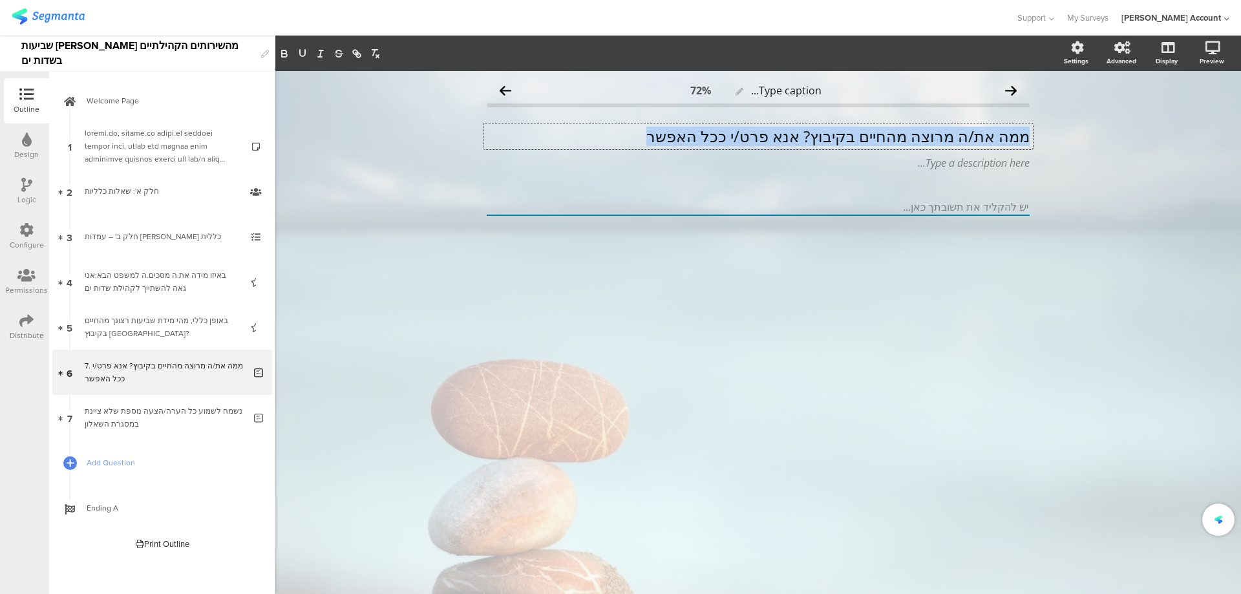
click at [1011, 138] on p "ממה את/ה מרוצה מהחיים בקיבוץ? אנא פרט/י ככל האפשר" at bounding box center [758, 136] width 543 height 19
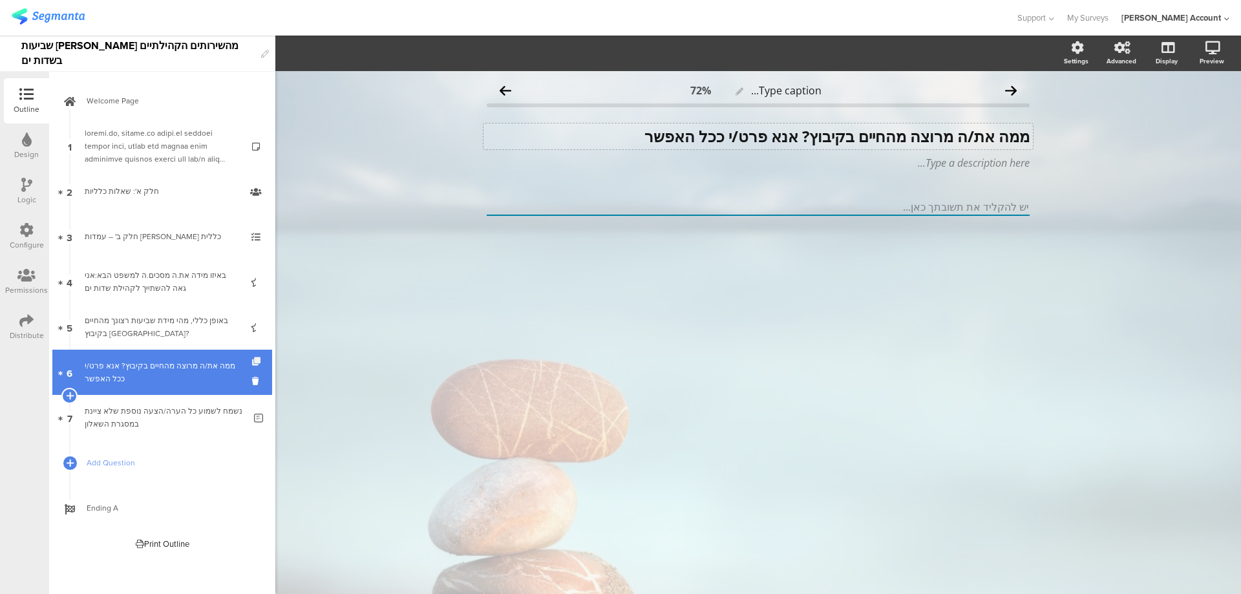
click at [255, 361] on icon at bounding box center [257, 361] width 11 height 8
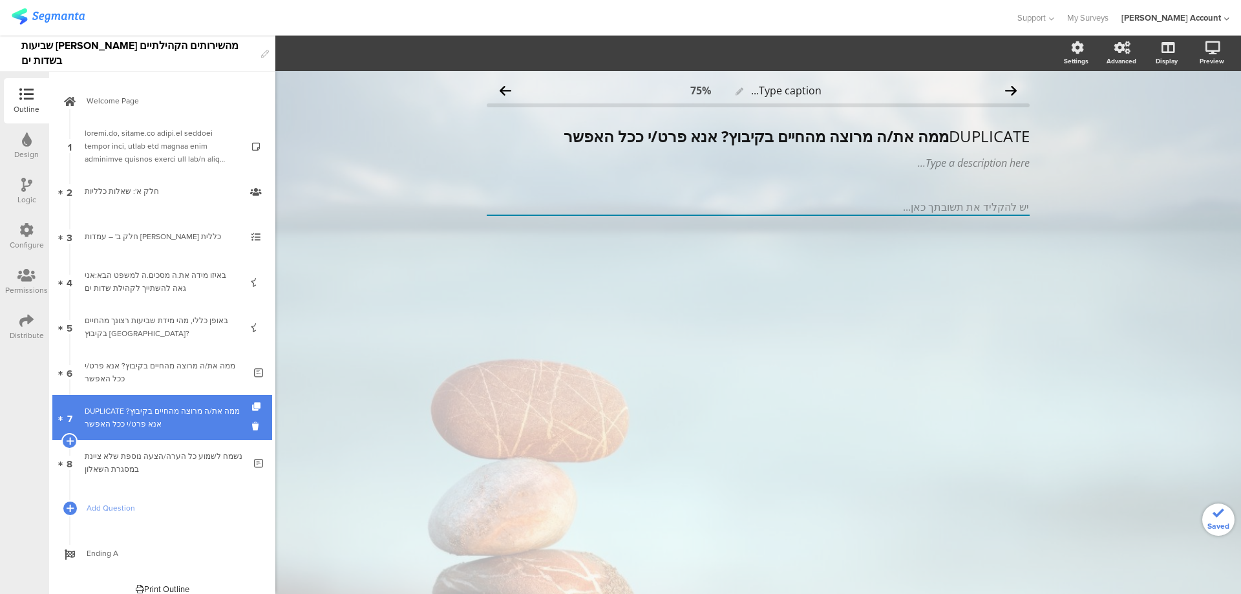
click at [192, 418] on div "DUPLICATE ממה את/ה מרוצה מהחיים בקיבוץ? אנא פרט/י ככל האפשר" at bounding box center [165, 418] width 160 height 26
